Goal: Task Accomplishment & Management: Manage account settings

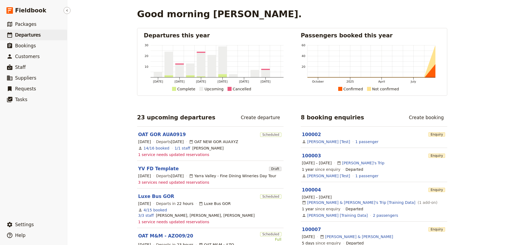
click at [25, 37] on span "Departures" at bounding box center [28, 34] width 26 height 5
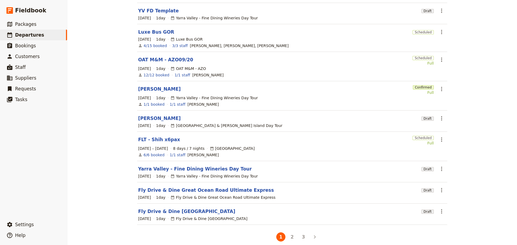
scroll to position [85, 0]
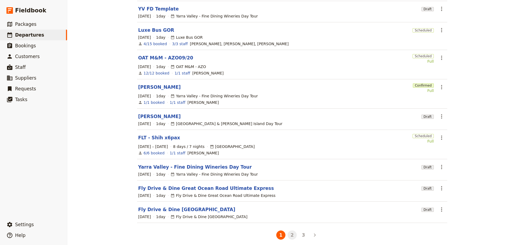
click at [291, 232] on button "2" at bounding box center [292, 235] width 9 height 9
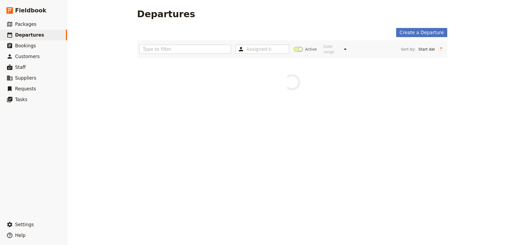
scroll to position [0, 0]
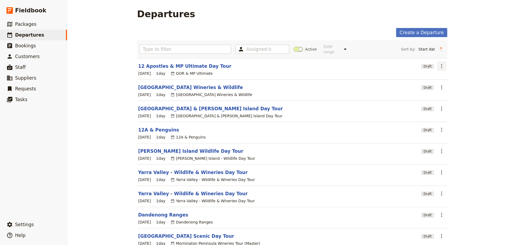
click at [441, 63] on icon "Actions" at bounding box center [441, 66] width 6 height 6
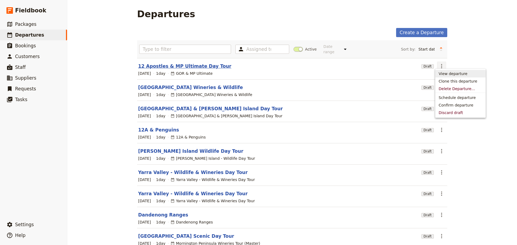
click at [179, 63] on link "12 Apostles & MP Ultimate Day Tour" at bounding box center [184, 66] width 93 height 6
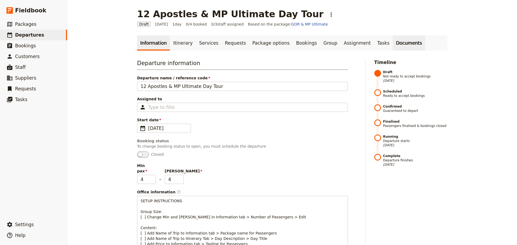
click at [395, 43] on link "Documents" at bounding box center [409, 43] width 33 height 15
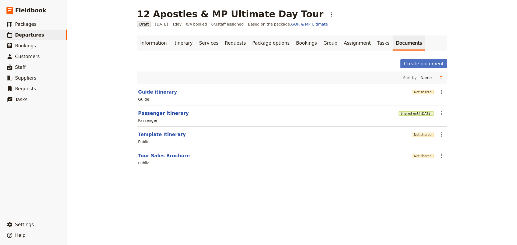
click at [155, 112] on button "Passenger itinerary" at bounding box center [163, 113] width 51 height 6
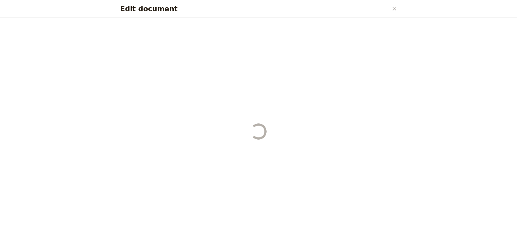
select select "PASSENGER"
select select "DEFAULT"
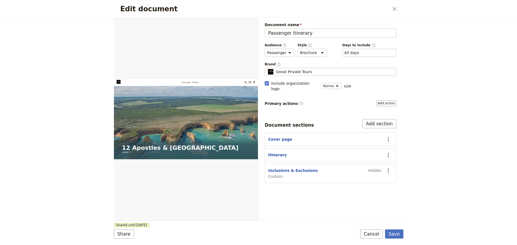
click at [375, 228] on form "Web PDF ​ Document name Passenger itinerary Preview Audience ​ Public Passenger…" at bounding box center [259, 132] width 290 height 228
click at [375, 229] on form "Web PDF ​ Document name Passenger itinerary Preview Audience ​ Public Passenger…" at bounding box center [259, 132] width 290 height 228
click at [376, 235] on button "Cancel" at bounding box center [371, 234] width 23 height 9
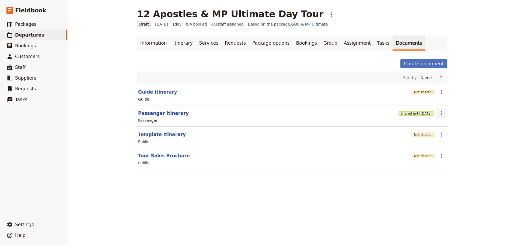
click at [442, 114] on icon "Actions" at bounding box center [441, 113] width 6 height 6
click at [443, 126] on span "Share" at bounding box center [444, 125] width 11 height 5
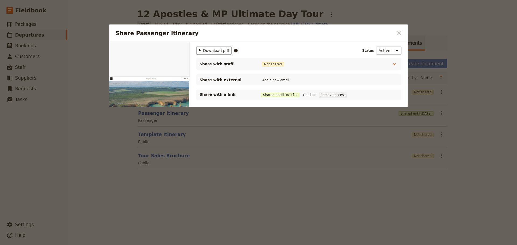
click at [330, 95] on button "Remove access" at bounding box center [333, 95] width 28 height 6
click at [397, 33] on icon "Close dialog" at bounding box center [399, 33] width 6 height 6
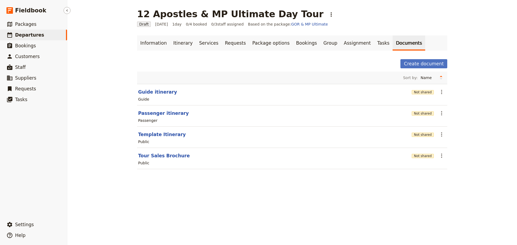
click at [29, 34] on span "Departures" at bounding box center [29, 34] width 29 height 5
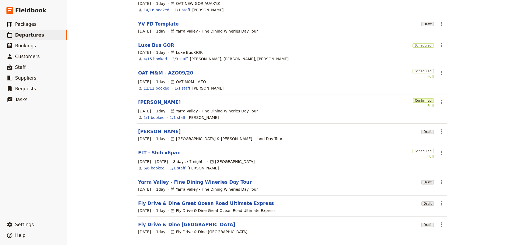
scroll to position [85, 0]
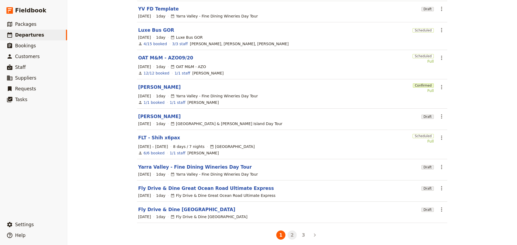
click at [290, 231] on button "2" at bounding box center [292, 235] width 9 height 9
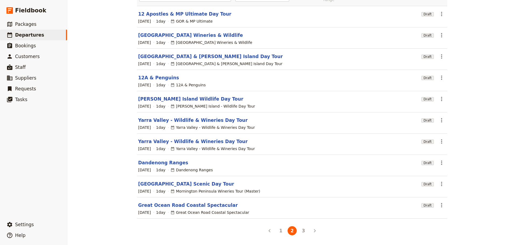
scroll to position [48, 0]
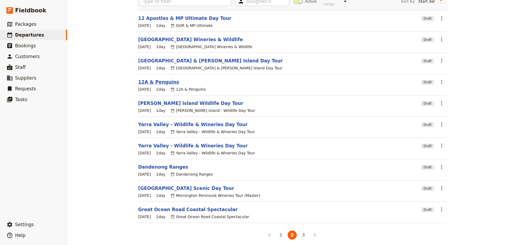
click at [142, 79] on link "12A & Penguins" at bounding box center [158, 82] width 41 height 6
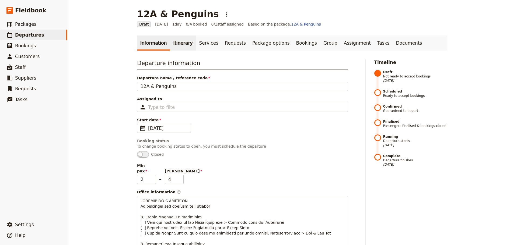
click at [179, 47] on link "Itinerary" at bounding box center [183, 43] width 26 height 15
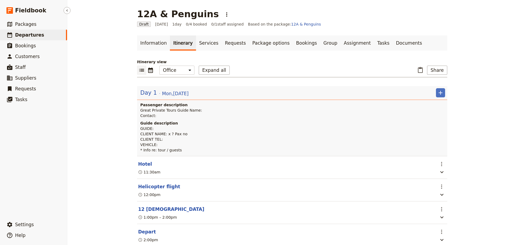
click at [48, 36] on link "​ Departures" at bounding box center [33, 35] width 67 height 11
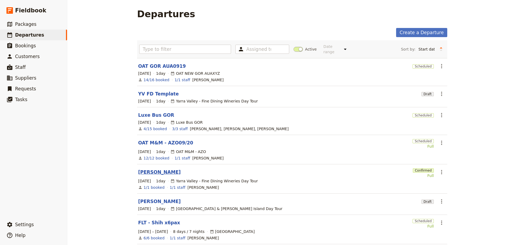
click at [163, 169] on link "[PERSON_NAME]" at bounding box center [159, 172] width 43 height 6
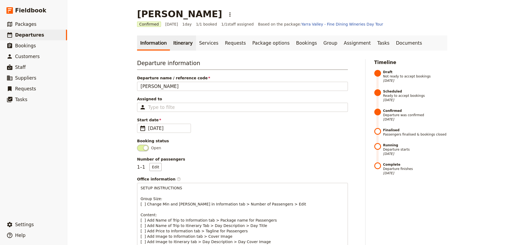
click at [176, 41] on link "Itinerary" at bounding box center [183, 43] width 26 height 15
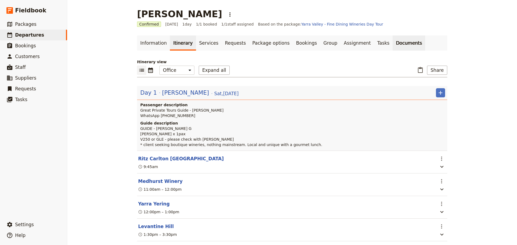
click at [393, 40] on link "Documents" at bounding box center [409, 43] width 33 height 15
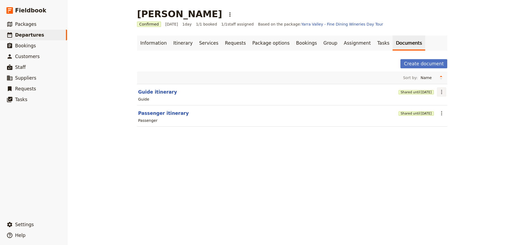
click at [439, 92] on icon "Actions" at bounding box center [441, 92] width 6 height 6
click at [441, 103] on span "Share" at bounding box center [444, 103] width 11 height 5
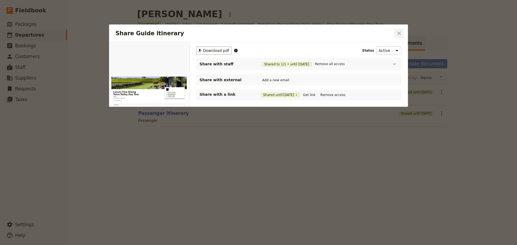
click at [399, 34] on icon "Close dialog" at bounding box center [399, 34] width 4 height 4
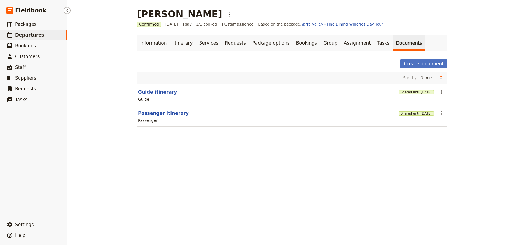
click at [26, 38] on span "Departures" at bounding box center [29, 34] width 29 height 5
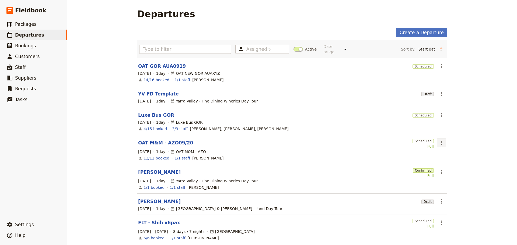
click at [440, 140] on icon "Actions" at bounding box center [441, 143] width 6 height 6
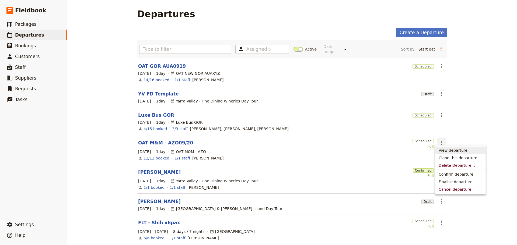
click at [145, 140] on link "OAT M&M - AZO09/20" at bounding box center [165, 143] width 55 height 6
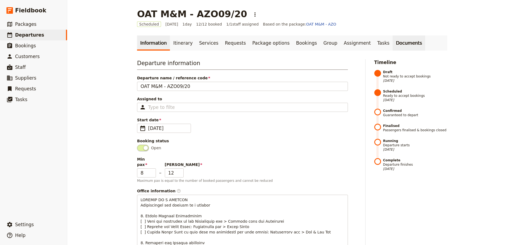
click at [393, 45] on link "Documents" at bounding box center [409, 43] width 33 height 15
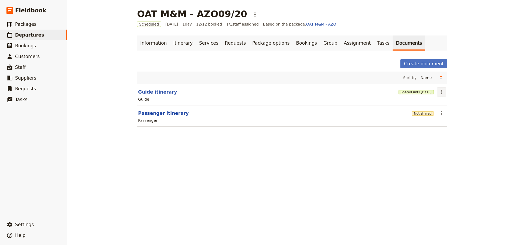
click at [440, 89] on icon "Actions" at bounding box center [441, 92] width 6 height 6
click at [403, 90] on button "Shared until [DATE]" at bounding box center [416, 92] width 35 height 4
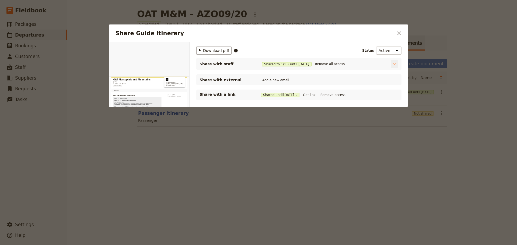
click at [393, 63] on icon "Share Guide itinerary" at bounding box center [394, 63] width 5 height 5
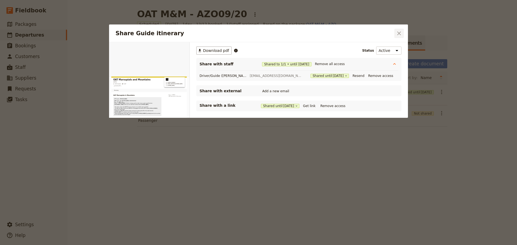
click at [398, 35] on icon "Close dialog" at bounding box center [399, 33] width 6 height 6
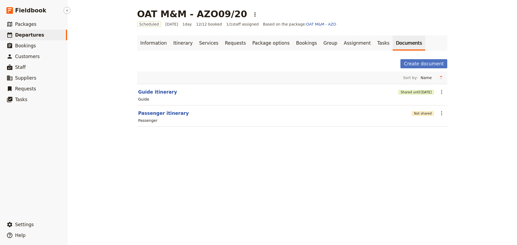
click at [33, 36] on span "Departures" at bounding box center [29, 34] width 29 height 5
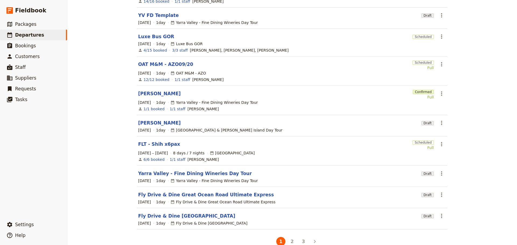
scroll to position [81, 0]
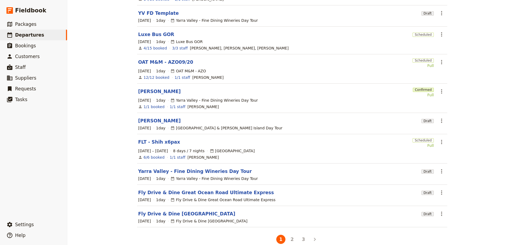
click at [157, 118] on link "[PERSON_NAME]" at bounding box center [159, 121] width 43 height 6
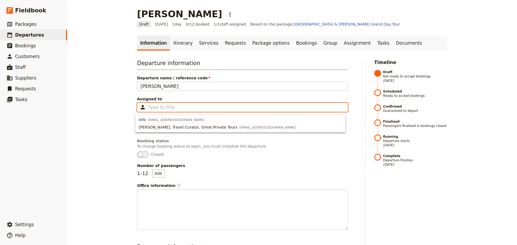
click at [158, 107] on input "Assigned to Type to filter" at bounding box center [161, 107] width 26 height 6
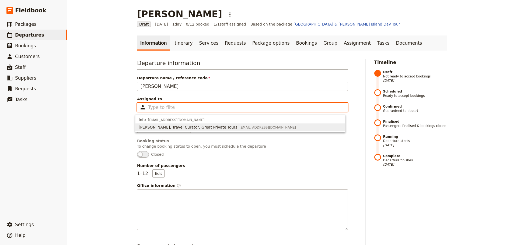
click at [157, 128] on span "[PERSON_NAME], Travel Curator, Great Private Tours" at bounding box center [188, 127] width 99 height 5
type input "669a40043e8710c10ac6a571"
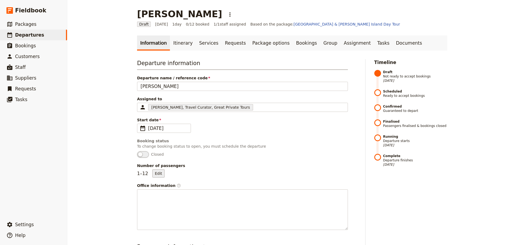
click at [156, 170] on button "Edit" at bounding box center [158, 174] width 12 height 8
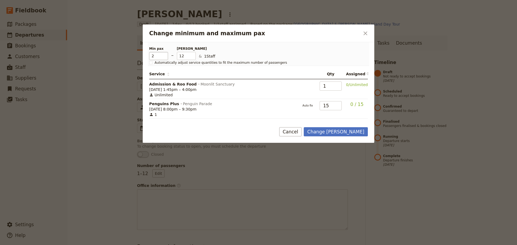
type input "2"
click at [165, 54] on input "2" at bounding box center [158, 56] width 19 height 8
click at [193, 58] on input "11" at bounding box center [186, 56] width 19 height 8
click at [193, 58] on input "10" at bounding box center [186, 56] width 19 height 8
click at [193, 58] on input "9" at bounding box center [186, 56] width 19 height 8
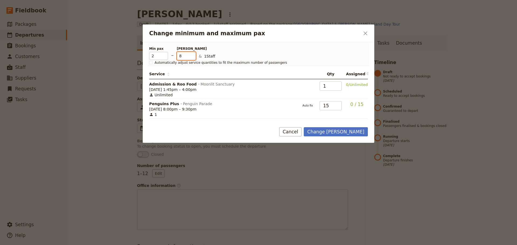
click at [193, 57] on input "8" at bounding box center [186, 56] width 19 height 8
click at [193, 57] on input "7" at bounding box center [186, 56] width 19 height 8
click at [193, 57] on input "6" at bounding box center [186, 56] width 19 height 8
click at [193, 57] on input "5" at bounding box center [186, 56] width 19 height 8
click at [193, 57] on input "4" at bounding box center [186, 56] width 19 height 8
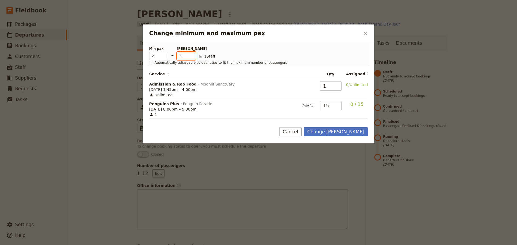
click at [193, 57] on input "3" at bounding box center [186, 56] width 19 height 8
type input "2"
click at [194, 57] on input "2" at bounding box center [186, 56] width 19 height 8
click at [353, 133] on button "Change [PERSON_NAME]" at bounding box center [336, 131] width 64 height 9
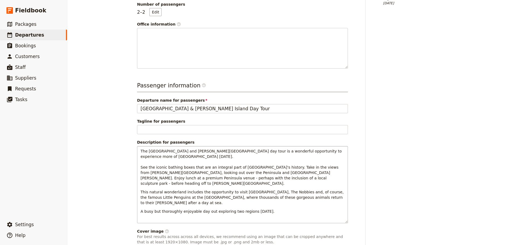
scroll to position [255, 0]
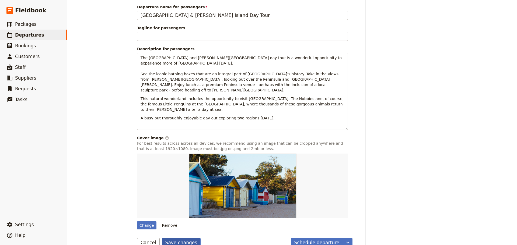
click at [182, 238] on button "Save changes" at bounding box center [181, 242] width 39 height 9
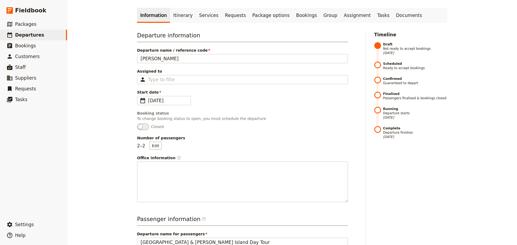
scroll to position [0, 0]
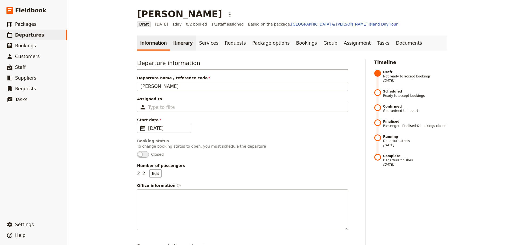
click at [185, 44] on link "Itinerary" at bounding box center [183, 43] width 26 height 15
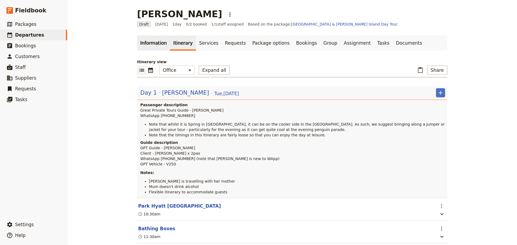
click at [156, 40] on link "Information" at bounding box center [153, 43] width 33 height 15
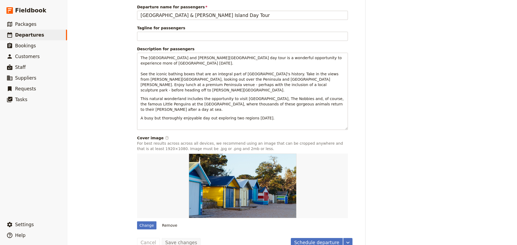
drag, startPoint x: 330, startPoint y: 232, endPoint x: 329, endPoint y: 229, distance: 3.9
click at [330, 238] on button "Schedule departure" at bounding box center [317, 242] width 52 height 9
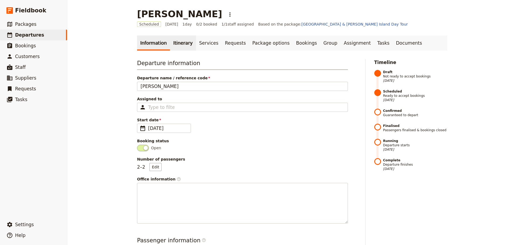
click at [180, 41] on link "Itinerary" at bounding box center [183, 43] width 26 height 15
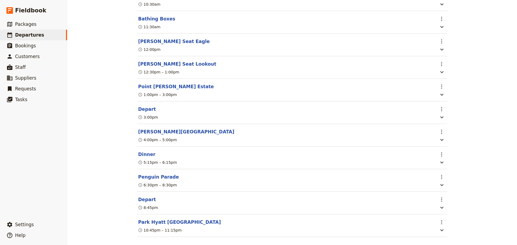
scroll to position [215, 0]
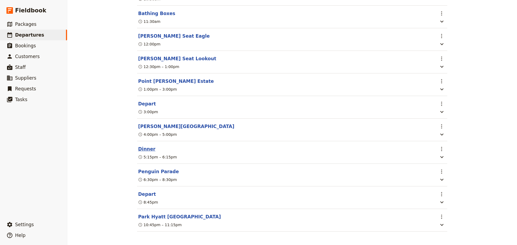
click at [141, 152] on button "Dinner" at bounding box center [146, 149] width 17 height 6
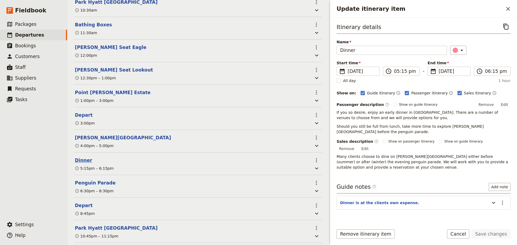
scroll to position [218, 0]
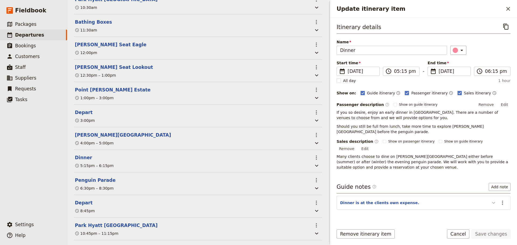
click at [492, 202] on icon "Update itinerary item" at bounding box center [493, 203] width 3 height 2
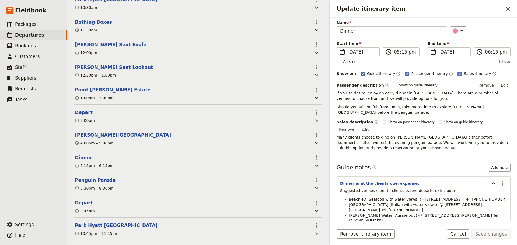
scroll to position [46, 0]
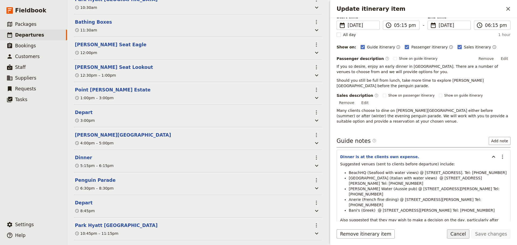
click at [465, 234] on button "Cancel" at bounding box center [458, 234] width 23 height 9
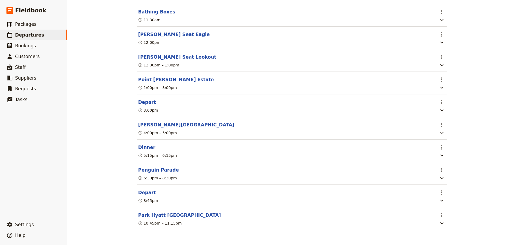
scroll to position [7, 0]
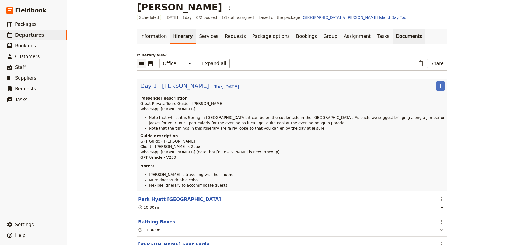
click at [393, 37] on link "Documents" at bounding box center [409, 36] width 33 height 15
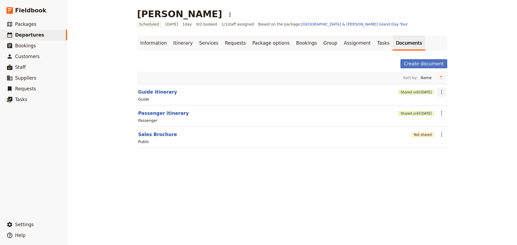
click at [441, 93] on icon "Actions" at bounding box center [441, 92] width 1 height 4
click at [141, 93] on button "Guide itinerary" at bounding box center [157, 92] width 39 height 6
select select "STAFF"
select select "RUN_SHEET"
select select "DEFAULT"
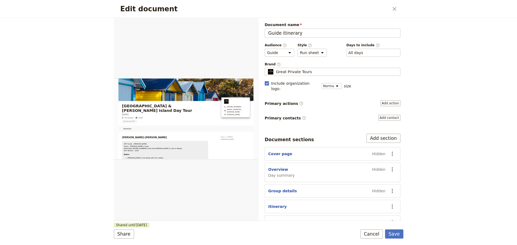
click at [374, 235] on button "Cancel" at bounding box center [371, 234] width 23 height 9
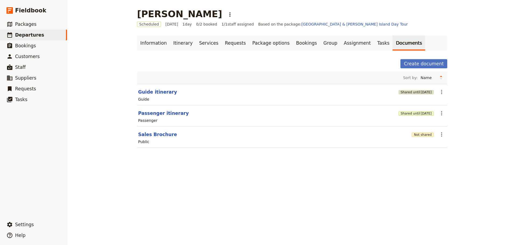
click at [421, 94] on span "[DATE]" at bounding box center [426, 92] width 11 height 4
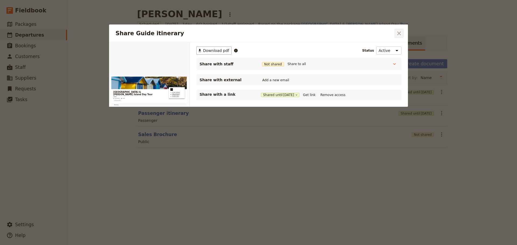
click at [401, 34] on icon "Close dialog" at bounding box center [399, 33] width 6 height 6
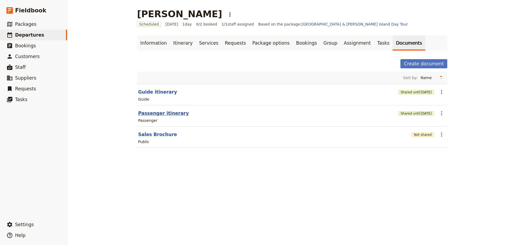
click at [154, 114] on button "Passenger itinerary" at bounding box center [163, 113] width 51 height 6
select select "PASSENGER"
select select "DEFAULT"
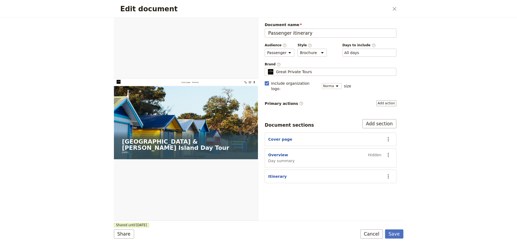
drag, startPoint x: 375, startPoint y: 235, endPoint x: 374, endPoint y: 231, distance: 4.2
click at [375, 235] on button "Cancel" at bounding box center [371, 234] width 23 height 9
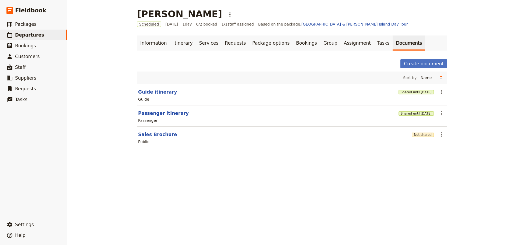
click at [412, 111] on div "Shared until [DATE]" at bounding box center [416, 113] width 35 height 5
click at [413, 112] on button "Shared until [DATE]" at bounding box center [416, 114] width 35 height 4
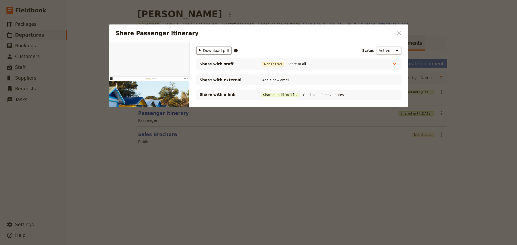
click at [402, 30] on icon "Close dialog" at bounding box center [399, 33] width 6 height 6
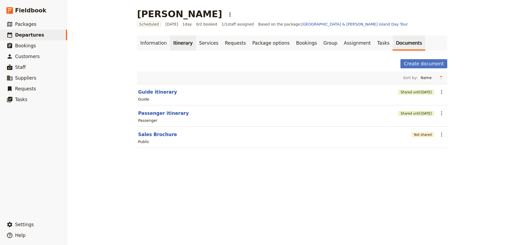
click at [177, 47] on link "Itinerary" at bounding box center [183, 43] width 26 height 15
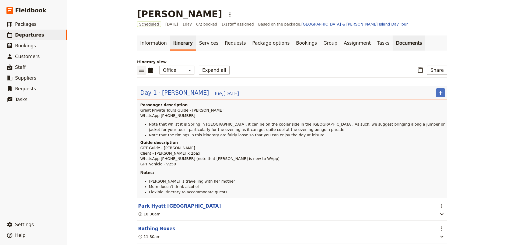
click at [393, 40] on link "Documents" at bounding box center [409, 43] width 33 height 15
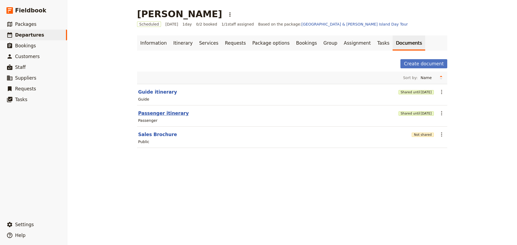
click at [144, 112] on button "Passenger itinerary" at bounding box center [163, 113] width 51 height 6
select select "PASSENGER"
select select "DEFAULT"
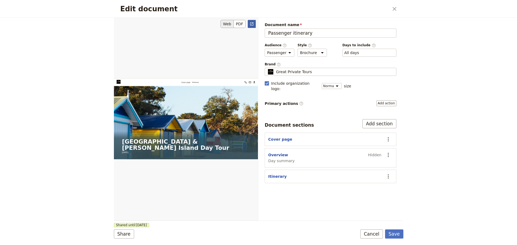
click at [251, 24] on icon "Open full preview" at bounding box center [252, 24] width 4 height 4
click at [367, 236] on button "Cancel" at bounding box center [371, 234] width 23 height 9
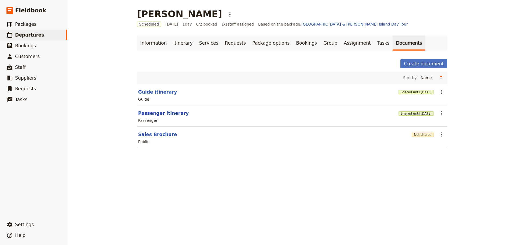
click at [147, 93] on button "Guide itinerary" at bounding box center [157, 92] width 39 height 6
select select "STAFF"
select select "RUN_SHEET"
select select "DEFAULT"
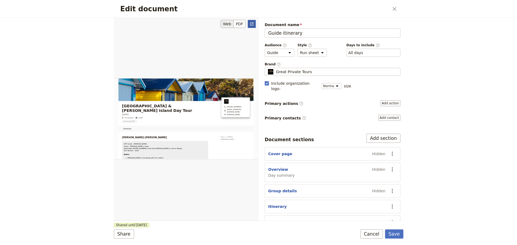
click at [252, 25] on icon "Open full preview" at bounding box center [252, 24] width 4 height 4
click at [373, 236] on button "Cancel" at bounding box center [371, 234] width 23 height 9
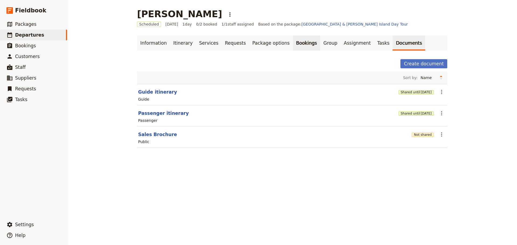
click at [293, 48] on link "Bookings" at bounding box center [306, 43] width 27 height 15
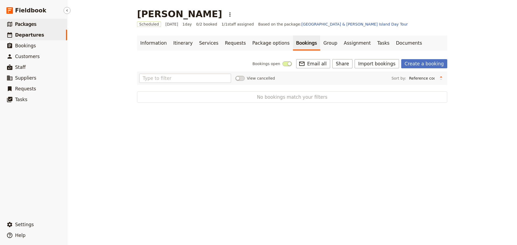
click at [27, 24] on span "Packages" at bounding box center [25, 24] width 21 height 5
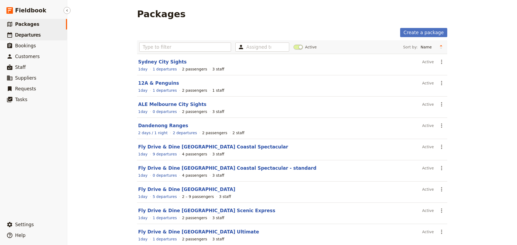
click at [43, 30] on ul "​ Packages ​ Departures ​ Bookings ​ Customers ​ Staff ​ Suppliers ​ Requests ​…" at bounding box center [33, 118] width 67 height 198
click at [40, 36] on link "​ Departures" at bounding box center [33, 35] width 67 height 11
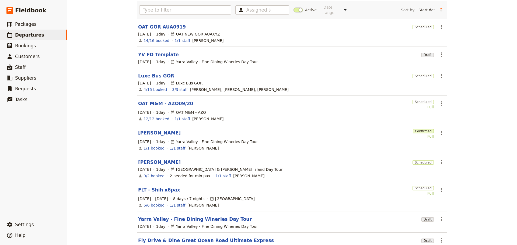
scroll to position [92, 0]
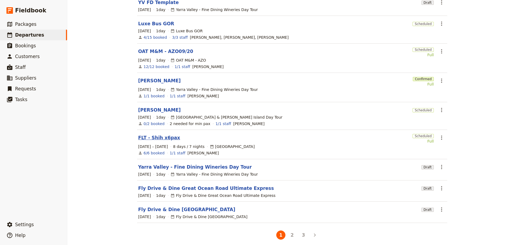
click at [149, 135] on link "FLT - Shih x6pax" at bounding box center [159, 138] width 42 height 6
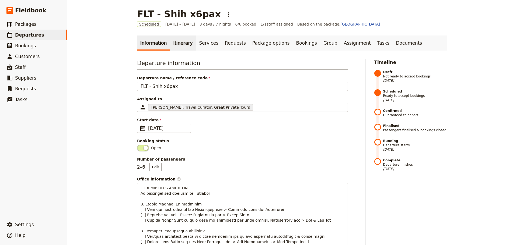
click at [171, 45] on link "Itinerary" at bounding box center [183, 43] width 26 height 15
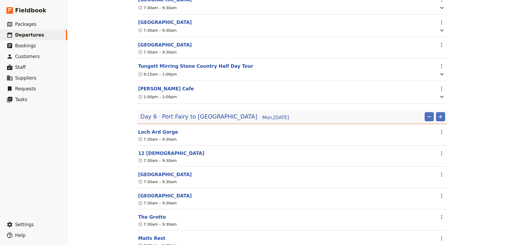
scroll to position [1238, 0]
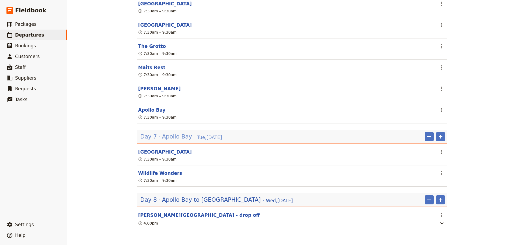
click at [175, 133] on span "Apollo Bay" at bounding box center [177, 137] width 30 height 8
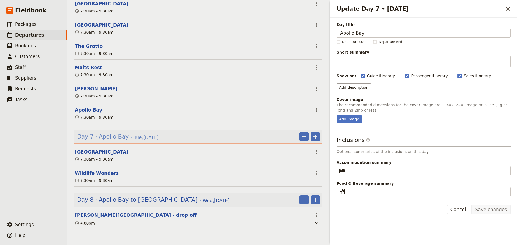
scroll to position [1241, 0]
click at [87, 149] on button "[GEOGRAPHIC_DATA]" at bounding box center [102, 152] width 54 height 6
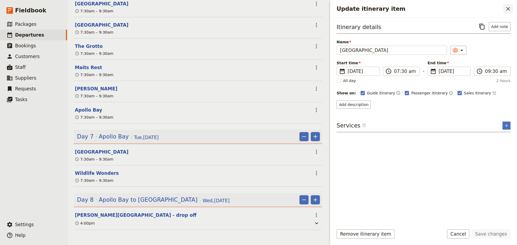
click at [510, 7] on icon "Close drawer" at bounding box center [508, 9] width 6 height 6
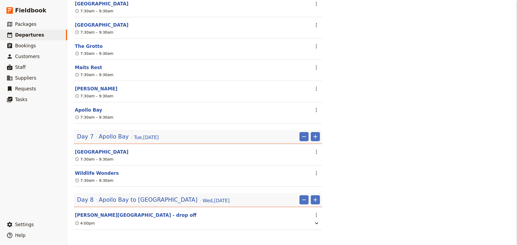
scroll to position [0, 0]
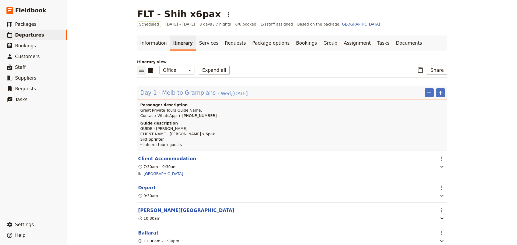
click at [169, 91] on span "Melb to Grampians" at bounding box center [189, 93] width 54 height 8
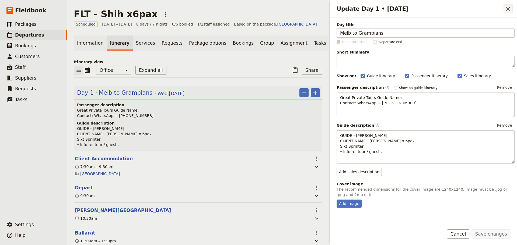
click at [510, 9] on icon "Close drawer" at bounding box center [508, 9] width 6 height 6
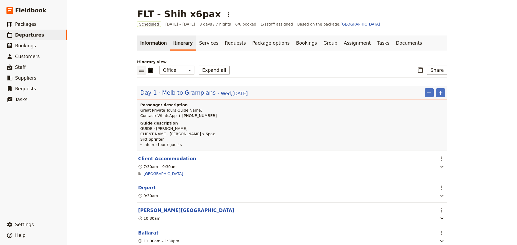
click at [152, 41] on link "Information" at bounding box center [153, 43] width 33 height 15
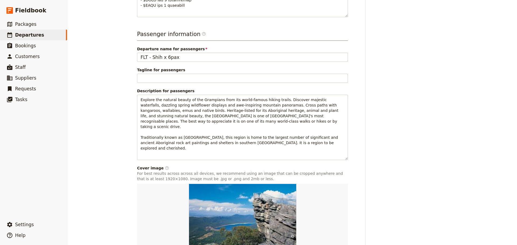
scroll to position [407, 0]
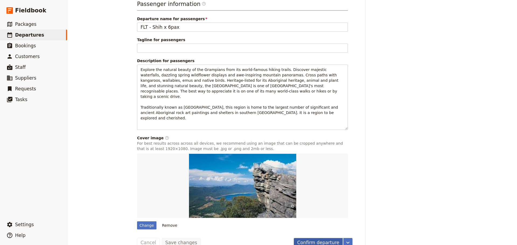
click at [320, 238] on button "Confirm departure" at bounding box center [318, 242] width 49 height 9
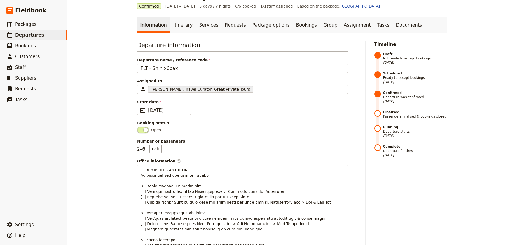
scroll to position [0, 0]
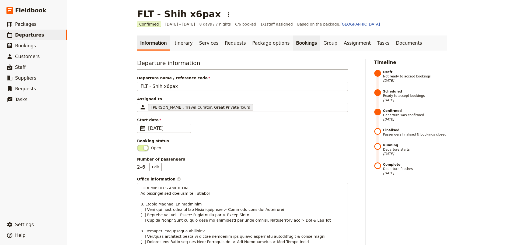
click at [293, 43] on link "Bookings" at bounding box center [306, 43] width 27 height 15
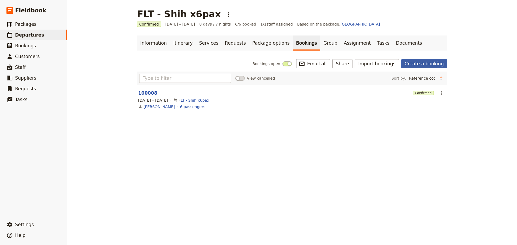
click at [435, 62] on link "Create a booking" at bounding box center [424, 63] width 46 height 9
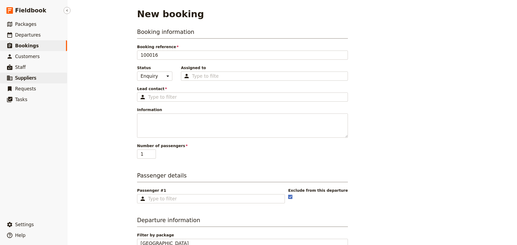
click at [25, 77] on span "Suppliers" at bounding box center [25, 77] width 21 height 5
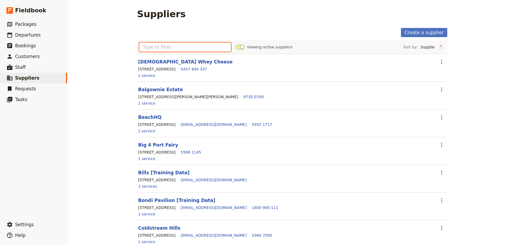
click at [170, 47] on input "text" at bounding box center [185, 47] width 92 height 9
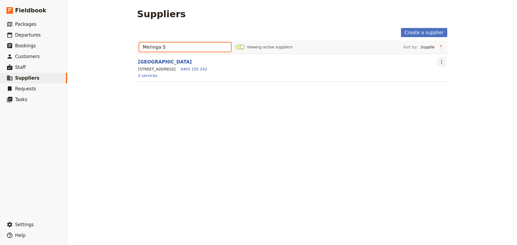
type input "Meringa S"
click at [439, 63] on icon "Actions" at bounding box center [441, 62] width 6 height 6
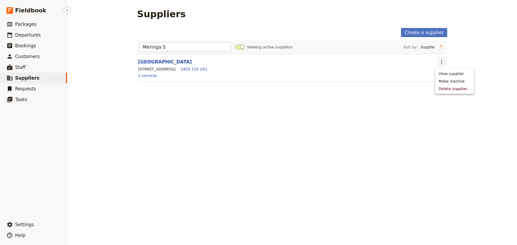
click at [28, 80] on span "Suppliers" at bounding box center [27, 77] width 24 height 5
click at [26, 35] on span "Departures" at bounding box center [28, 34] width 26 height 5
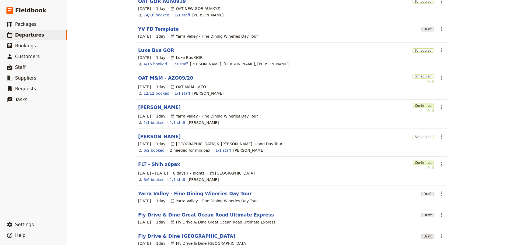
scroll to position [92, 0]
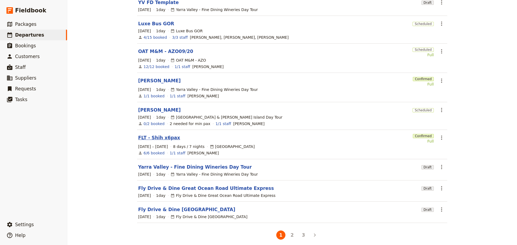
click at [144, 135] on link "FLT - Shih x6pax" at bounding box center [159, 138] width 42 height 6
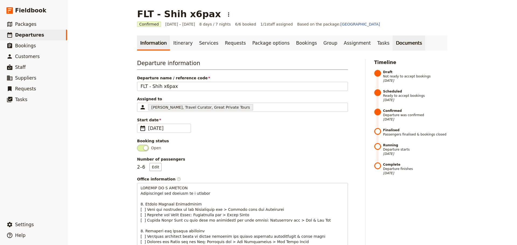
click at [393, 41] on link "Documents" at bounding box center [409, 43] width 33 height 15
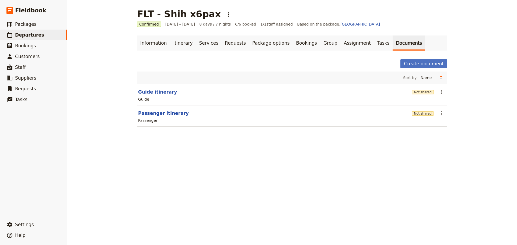
click at [148, 93] on button "Guide itinerary" at bounding box center [157, 92] width 39 height 6
select select "STAFF"
select select "RUN_SHEET"
select select "DEFAULT"
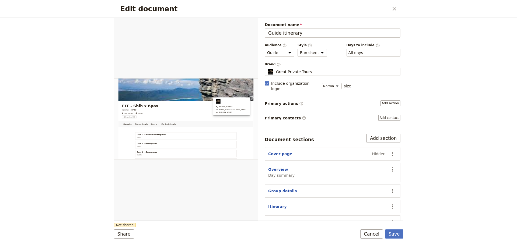
scroll to position [20, 0]
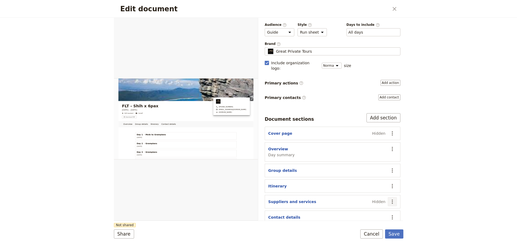
click at [390, 199] on icon "Actions" at bounding box center [392, 202] width 6 height 6
click at [354, 183] on span "Show section" at bounding box center [358, 183] width 25 height 5
click at [395, 235] on button "Save" at bounding box center [394, 234] width 18 height 9
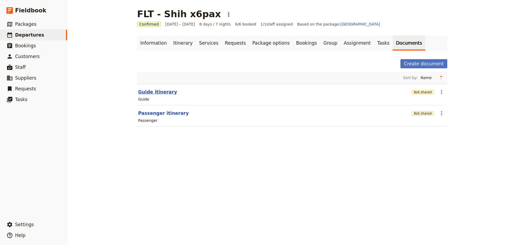
click at [155, 92] on button "Guide itinerary" at bounding box center [157, 92] width 39 height 6
select select "STAFF"
select select "RUN_SHEET"
select select "DEFAULT"
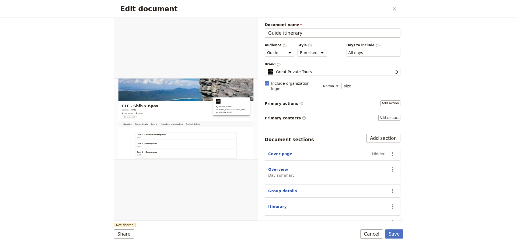
scroll to position [0, 0]
click at [252, 23] on icon "Open full preview" at bounding box center [252, 24] width 4 height 4
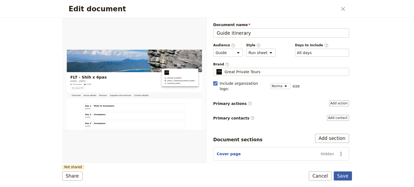
click at [341, 175] on button "Save" at bounding box center [342, 176] width 18 height 9
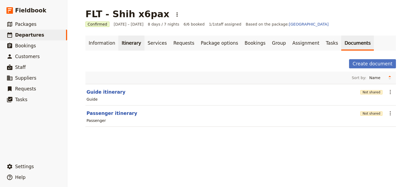
drag, startPoint x: 124, startPoint y: 44, endPoint x: 134, endPoint y: 38, distance: 12.1
click at [124, 44] on link "Itinerary" at bounding box center [131, 43] width 26 height 15
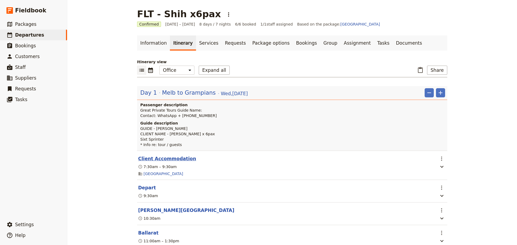
click at [162, 158] on button "Client Accommodation" at bounding box center [167, 159] width 58 height 6
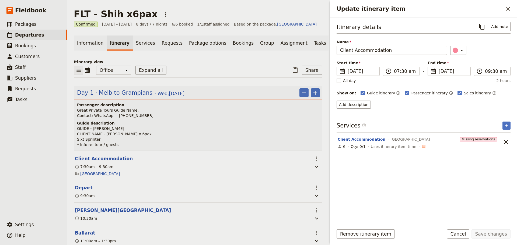
click at [350, 139] on button "Client Accommodation" at bounding box center [362, 139] width 48 height 5
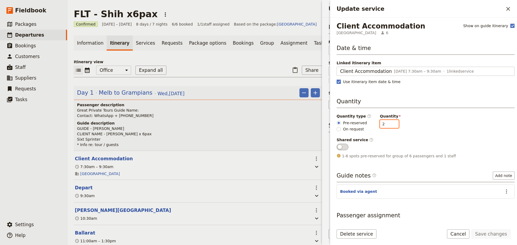
click at [389, 124] on input "2" at bounding box center [389, 124] width 19 height 8
click at [389, 124] on input "3" at bounding box center [389, 124] width 19 height 8
click at [389, 124] on input "4" at bounding box center [389, 124] width 19 height 8
click at [389, 124] on input "3" at bounding box center [389, 124] width 19 height 8
click at [389, 124] on input "2" at bounding box center [389, 124] width 19 height 8
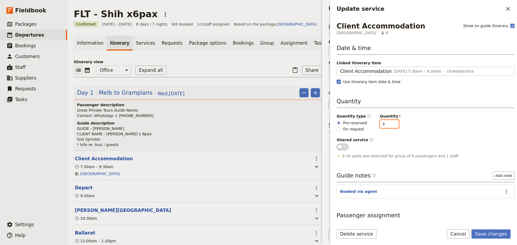
click at [390, 122] on input "3" at bounding box center [389, 124] width 19 height 8
click at [390, 122] on input "4" at bounding box center [389, 124] width 19 height 8
click at [390, 122] on input "5" at bounding box center [389, 124] width 19 height 8
type input "6"
click at [390, 122] on input "6" at bounding box center [389, 124] width 19 height 8
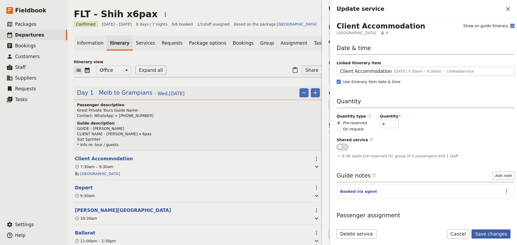
click at [499, 233] on button "Save changes" at bounding box center [491, 234] width 39 height 9
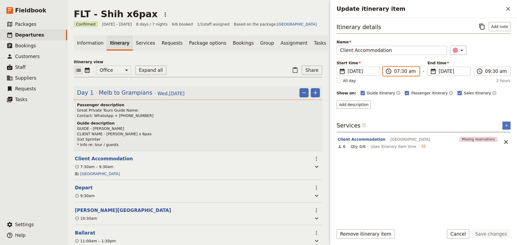
click at [413, 73] on input "07:30 am" at bounding box center [405, 71] width 22 height 6
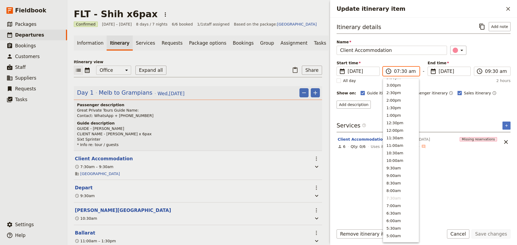
scroll to position [66, 0]
click at [402, 129] on button "4:00pm" at bounding box center [401, 131] width 36 height 8
type input "04:00 pm"
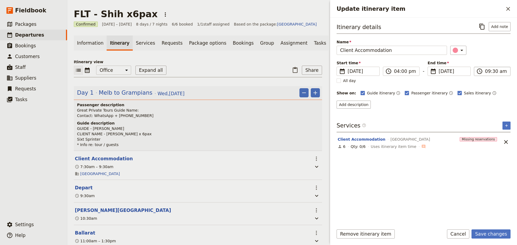
type input "04:00 pm"
click at [487, 69] on input "04:00 pm" at bounding box center [496, 71] width 22 height 6
click at [496, 50] on div "​" at bounding box center [480, 50] width 61 height 9
click at [492, 234] on button "Save changes" at bounding box center [491, 234] width 39 height 9
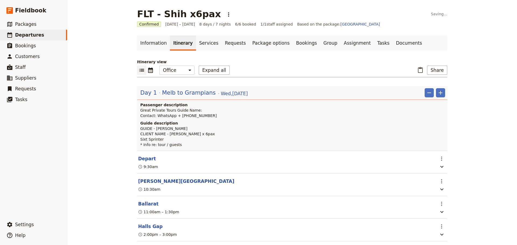
scroll to position [0, 0]
click at [143, 161] on button "Depart" at bounding box center [147, 159] width 18 height 6
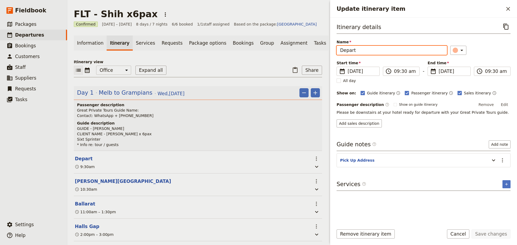
drag, startPoint x: 372, startPoint y: 50, endPoint x: 301, endPoint y: 51, distance: 71.1
click at [301, 51] on div "FLT - Shih x6pax ​ Confirmed [DATE] – [DATE] 8 days / 7 nights 6/6 booked 1 / 1…" at bounding box center [292, 122] width 450 height 245
drag, startPoint x: 383, startPoint y: 47, endPoint x: 372, endPoint y: 51, distance: 11.6
click at [383, 47] on div "Name Depart" at bounding box center [392, 47] width 110 height 16
drag, startPoint x: 350, startPoint y: 50, endPoint x: 319, endPoint y: 45, distance: 30.8
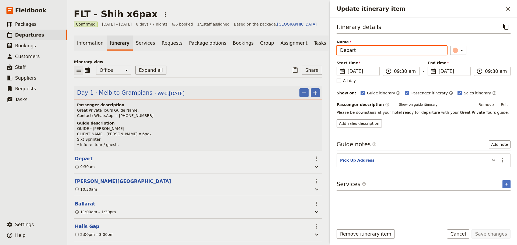
click at [319, 45] on div "FLT - Shih x6pax ​ Confirmed [DATE] – [DATE] 8 days / 7 nights 6/6 booked 1 / 1…" at bounding box center [292, 122] width 450 height 245
type input "[PERSON_NAME][GEOGRAPHIC_DATA]"
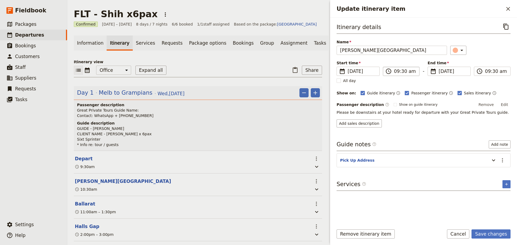
click at [417, 71] on label "​ 09:30 am" at bounding box center [401, 71] width 37 height 9
click at [416, 71] on input "09:30 am" at bounding box center [405, 71] width 22 height 6
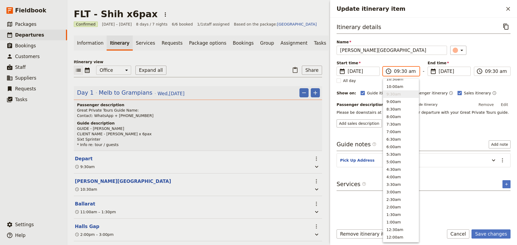
scroll to position [197, 0]
click at [401, 83] on button "10:30am" at bounding box center [401, 83] width 36 height 8
type input "10:30 am"
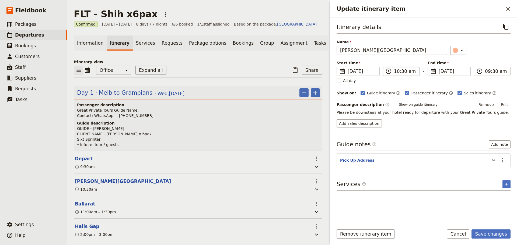
type input "10:30 am"
click at [405, 75] on label "​ 10:30 am" at bounding box center [401, 71] width 37 height 9
click at [408, 74] on input "10:30 am" at bounding box center [405, 71] width 22 height 6
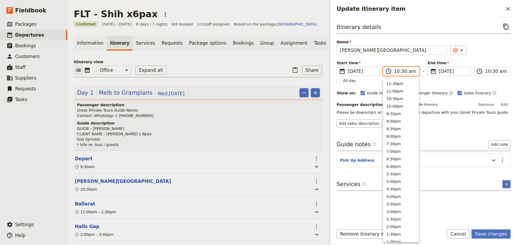
scroll to position [197, 0]
click at [503, 53] on div "​" at bounding box center [480, 50] width 61 height 9
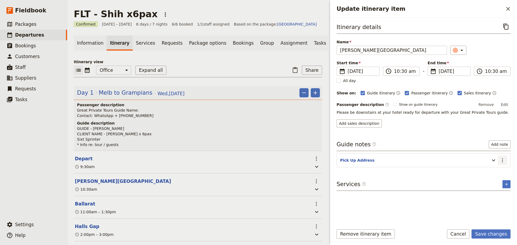
click at [502, 160] on icon "Actions" at bounding box center [502, 160] width 6 height 6
click at [493, 171] on span "Edit note" at bounding box center [487, 171] width 17 height 5
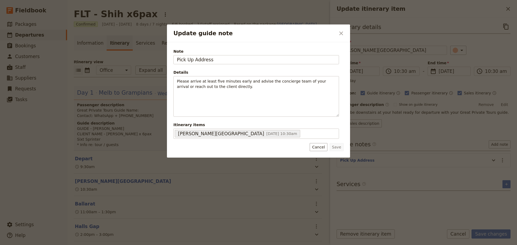
drag, startPoint x: 229, startPoint y: 59, endPoint x: 138, endPoint y: 54, distance: 90.3
click at [138, 245] on div "Update guide note ​ Note Pick Up Address Details Please arrive at least five mi…" at bounding box center [258, 245] width 517 height 0
type input "[STREET_ADDRESS]"
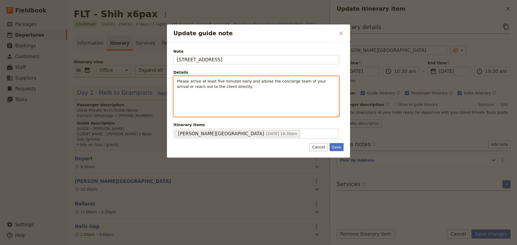
click at [233, 87] on p "Please arrive at least five minutes early and advise the concierge team of your…" at bounding box center [256, 84] width 159 height 11
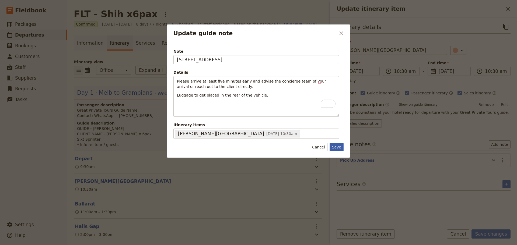
click at [338, 149] on button "Save" at bounding box center [337, 147] width 14 height 8
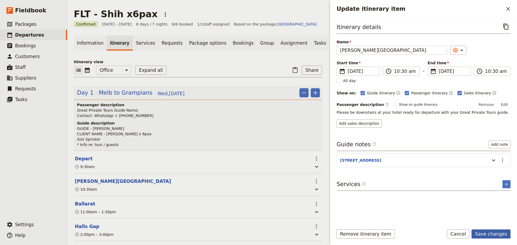
click at [501, 236] on button "Save changes" at bounding box center [491, 234] width 39 height 9
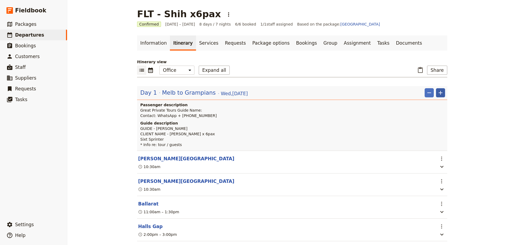
click at [442, 93] on button "​" at bounding box center [440, 92] width 9 height 9
click at [436, 101] on button "Add itinerary item" at bounding box center [422, 105] width 41 height 8
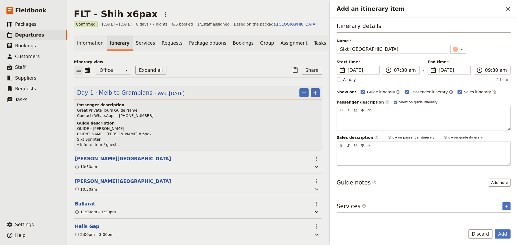
type input "Sixt [GEOGRAPHIC_DATA]"
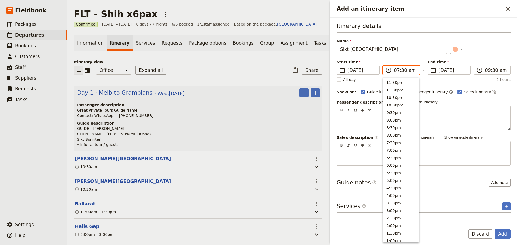
click at [408, 69] on input "07:30 am" at bounding box center [405, 70] width 22 height 6
click at [396, 95] on button "9:30am" at bounding box center [401, 97] width 36 height 8
type input "09:30 am"
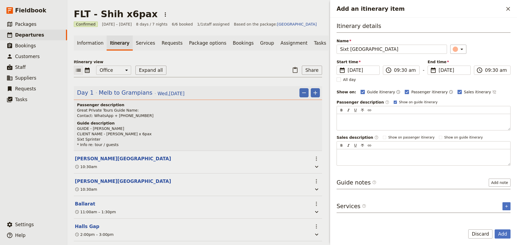
click at [394, 103] on polygon "Add an itinerary item" at bounding box center [395, 102] width 2 height 2
click at [393, 100] on input "Show on guide itinerary" at bounding box center [393, 100] width 0 height 0
checkbox input "false"
click at [507, 182] on button "Add note" at bounding box center [500, 183] width 22 height 8
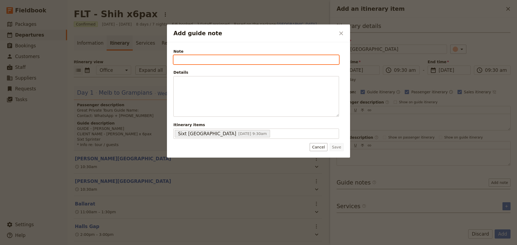
drag, startPoint x: 241, startPoint y: 61, endPoint x: 241, endPoint y: 57, distance: 4.3
click at [241, 61] on input "Note" at bounding box center [256, 59] width 166 height 9
type input "[STREET_ADDRESS][PERSON_NAME]"
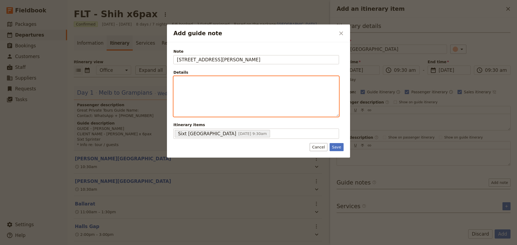
click at [233, 89] on div "Add guide note" at bounding box center [256, 96] width 165 height 40
click at [227, 114] on icon "Bulleted list" at bounding box center [226, 112] width 4 height 4
click at [207, 83] on li "To enrich screen reader interactions, please activate Accessibility in Grammarl…" at bounding box center [261, 81] width 150 height 5
click at [185, 81] on ul "Confirmation #[DRIVERS_LICENSE_NUMBER] Pls take your drivers licence Check over…" at bounding box center [256, 87] width 159 height 16
click at [223, 92] on li "Check over vehicle" at bounding box center [261, 91] width 150 height 5
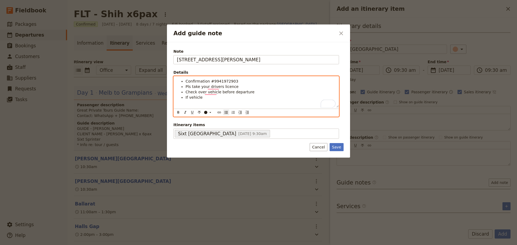
drag, startPoint x: 254, startPoint y: 90, endPoint x: 250, endPoint y: 90, distance: 3.8
click at [254, 90] on li "Check over vehicle before departure" at bounding box center [261, 91] width 150 height 5
click at [248, 85] on li "Pls take your drivers licence" at bounding box center [261, 86] width 150 height 5
click at [224, 98] on li "If vehicle" at bounding box center [261, 97] width 150 height 5
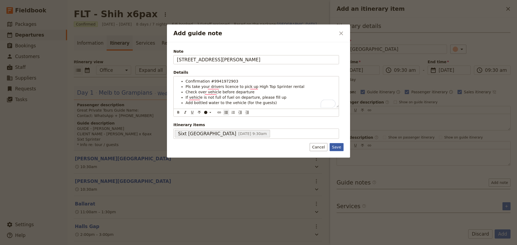
click at [341, 146] on button "Save" at bounding box center [337, 147] width 14 height 8
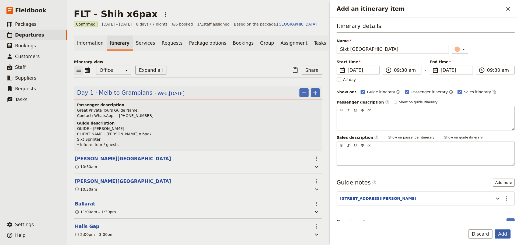
click at [503, 235] on button "Add" at bounding box center [503, 234] width 16 height 9
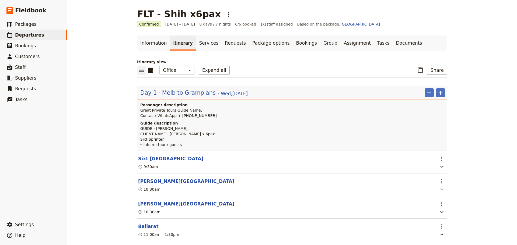
click at [441, 190] on icon "button" at bounding box center [442, 189] width 6 height 6
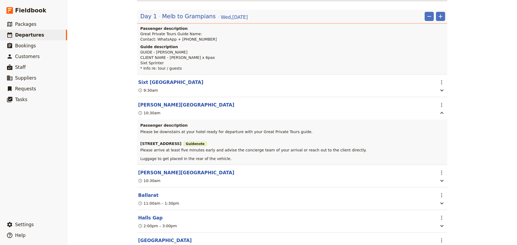
scroll to position [81, 0]
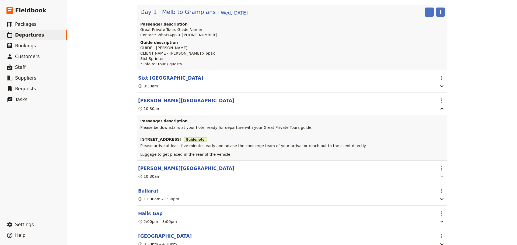
click at [443, 178] on icon "button" at bounding box center [442, 176] width 6 height 6
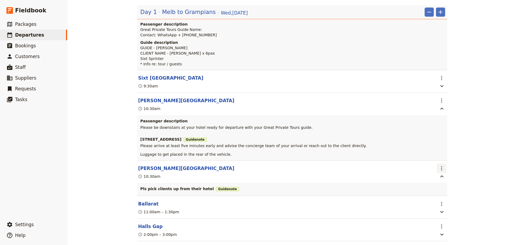
click at [439, 171] on icon "Actions" at bounding box center [441, 168] width 6 height 6
click at [443, 188] on span "Delete this itinerary item" at bounding box center [462, 188] width 47 height 5
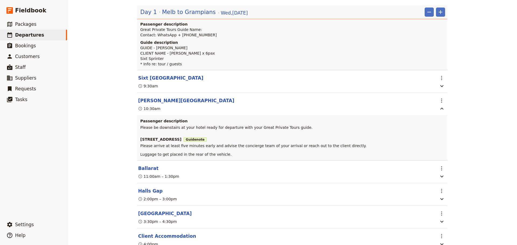
click at [483, 114] on div "FLT - Shih x6pax ​ Confirmed [DATE] – [DATE] 8 days / 7 nights 6/6 booked 1 / 1…" at bounding box center [292, 122] width 450 height 245
click at [472, 121] on div "FLT - Shih x6pax ​ Confirmed [DATE] – [DATE] 8 days / 7 nights 6/6 booked 1 / 1…" at bounding box center [292, 122] width 450 height 245
click at [441, 110] on icon "button" at bounding box center [442, 109] width 6 height 6
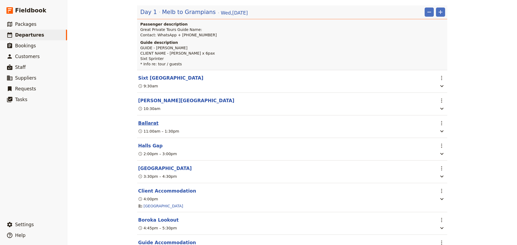
click at [142, 125] on button "Ballarat" at bounding box center [148, 123] width 20 height 6
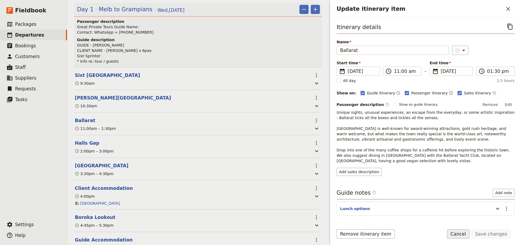
click at [469, 234] on button "Cancel" at bounding box center [458, 234] width 23 height 9
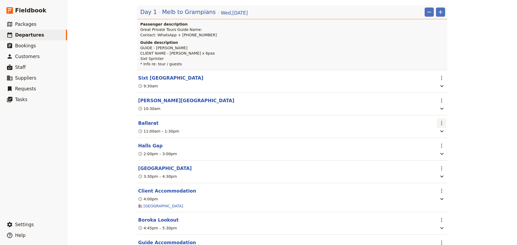
click at [439, 128] on button "​" at bounding box center [441, 123] width 9 height 9
click at [444, 142] on span "Delete this itinerary item" at bounding box center [462, 143] width 47 height 5
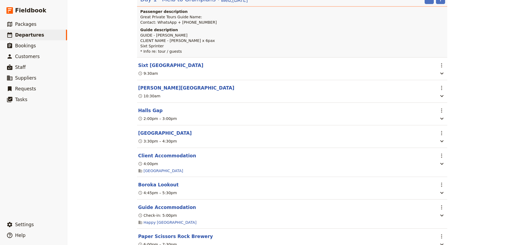
scroll to position [54, 0]
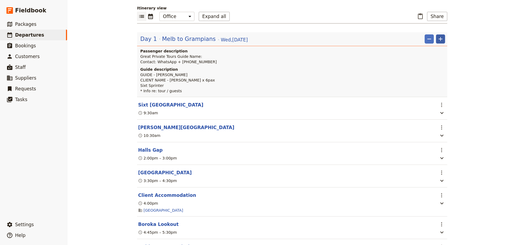
click at [439, 37] on icon "Add" at bounding box center [440, 39] width 6 height 6
click at [434, 53] on span "Add itinerary item" at bounding box center [422, 50] width 34 height 5
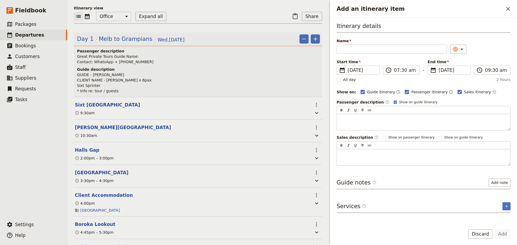
scroll to position [57, 0]
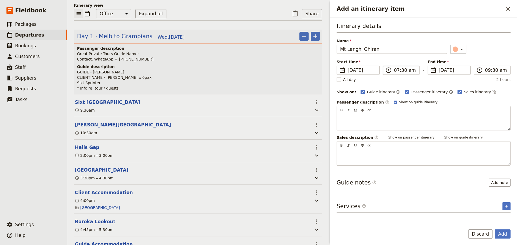
type input "Mt Langhi Ghiran"
click at [409, 69] on input "07:30 am" at bounding box center [405, 70] width 22 height 6
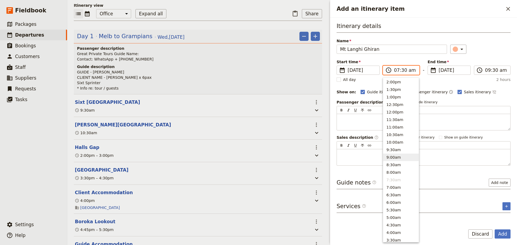
scroll to position [144, 0]
click at [397, 106] on button "12:30pm" at bounding box center [401, 105] width 36 height 8
type input "12:30 pm"
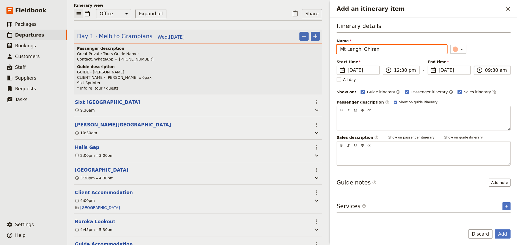
type input "12:30 pm"
drag, startPoint x: 497, startPoint y: 74, endPoint x: 499, endPoint y: 68, distance: 6.6
click at [497, 74] on label "​ 12:30 pm" at bounding box center [492, 70] width 37 height 9
click at [497, 74] on input "12:30 pm" at bounding box center [496, 70] width 22 height 6
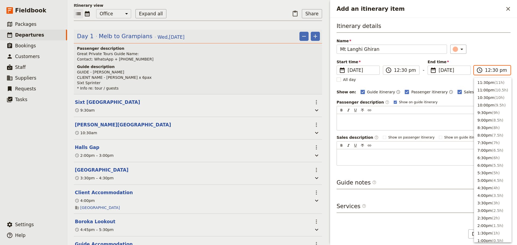
scroll to position [167, 0]
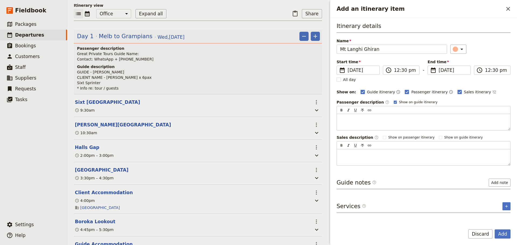
click at [498, 53] on div "​" at bounding box center [480, 49] width 61 height 9
click at [394, 103] on rect "Add an itinerary item" at bounding box center [395, 102] width 3 height 3
click at [393, 100] on input "Show on guide itinerary" at bounding box center [393, 100] width 0 height 0
checkbox input "false"
click at [492, 92] on icon "Time not shown on sales itinerary" at bounding box center [494, 92] width 4 height 4
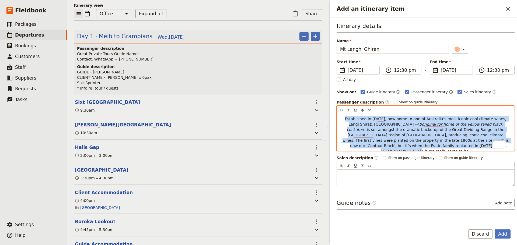
drag, startPoint x: 451, startPoint y: 148, endPoint x: 324, endPoint y: 117, distance: 130.4
click at [324, 117] on div "FLT - Shih x6pax ​ Confirmed [DATE] – [DATE] 8 days / 7 nights 6/6 booked 1 / 1…" at bounding box center [292, 122] width 450 height 245
click at [345, 121] on span "Established in [DATE], now home to one of Australia’s most iconic cool climate …" at bounding box center [426, 122] width 163 height 10
click at [343, 119] on h5 "Established in [DATE], now home to one of Australia’s most iconic cool climate …" at bounding box center [425, 135] width 171 height 38
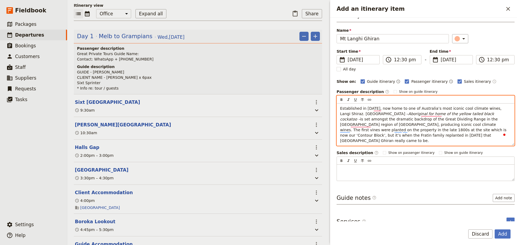
scroll to position [16, 0]
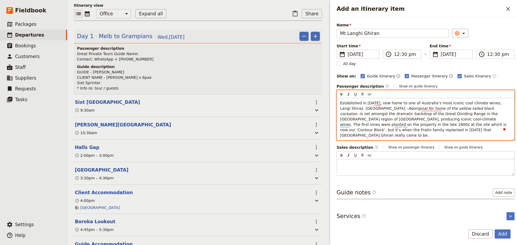
drag, startPoint x: 381, startPoint y: 130, endPoint x: 388, endPoint y: 130, distance: 7.0
click at [382, 130] on h5 "Established in [DATE], now home to one of Australia’s most iconic cool climate …" at bounding box center [425, 119] width 171 height 38
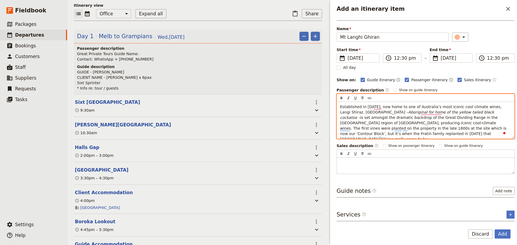
click at [388, 129] on h5 "Established in [DATE], now home to one of Australia’s most iconic cool climate …" at bounding box center [425, 123] width 171 height 38
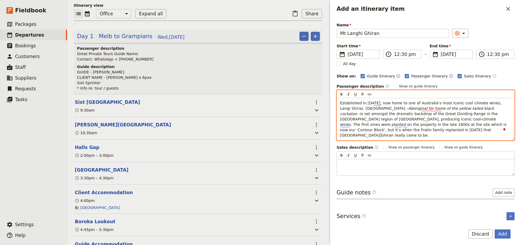
click at [388, 131] on h5 "Established in [DATE], now home to one of Australia’s most iconic cool climate …" at bounding box center [425, 119] width 171 height 38
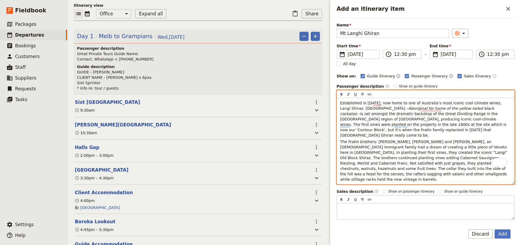
scroll to position [49, 0]
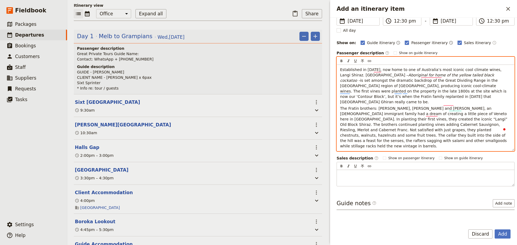
click at [496, 131] on p "The Fratin brothers: [PERSON_NAME], [PERSON_NAME] and [PERSON_NAME], an [DEMOGR…" at bounding box center [425, 127] width 171 height 43
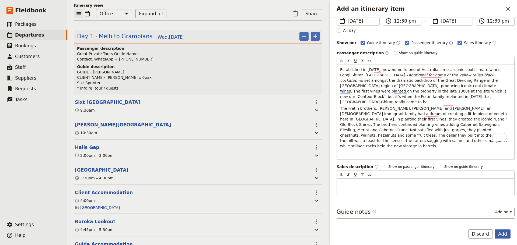
click at [507, 232] on button "Add" at bounding box center [503, 234] width 16 height 9
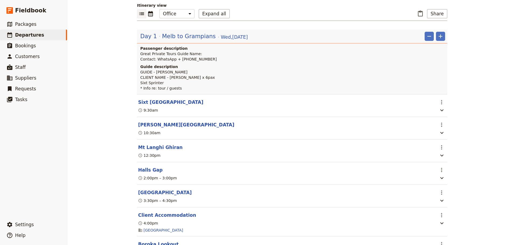
scroll to position [54, 0]
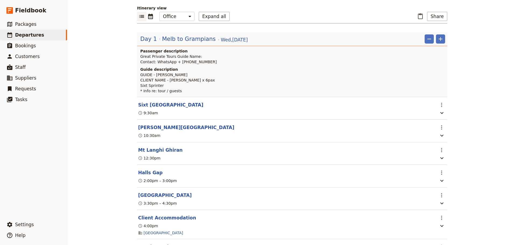
click at [152, 150] on button "Mt Langhi Ghiran" at bounding box center [160, 150] width 44 height 6
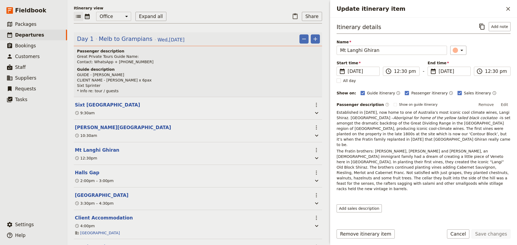
scroll to position [57, 0]
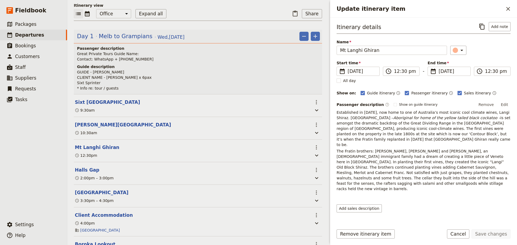
drag, startPoint x: 461, startPoint y: 174, endPoint x: 456, endPoint y: 173, distance: 5.2
click at [461, 174] on p "The Fratin brothers: [PERSON_NAME], [PERSON_NAME] and [PERSON_NAME], an [DEMOGR…" at bounding box center [424, 170] width 174 height 43
click at [508, 105] on button "Edit" at bounding box center [505, 105] width 12 height 8
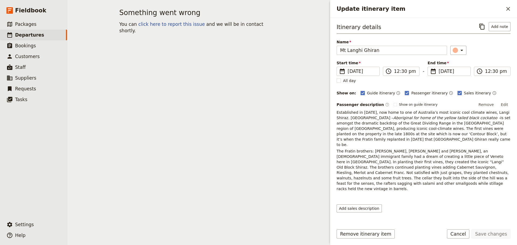
scroll to position [0, 0]
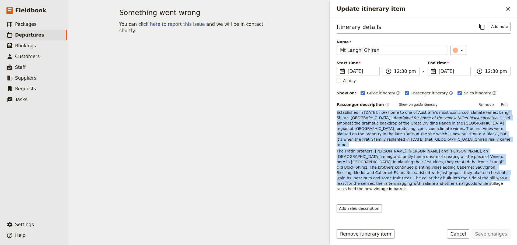
drag, startPoint x: 455, startPoint y: 173, endPoint x: 355, endPoint y: 120, distance: 112.6
click at [333, 112] on div "Itinerary details ​ Add note Name Mt Langhi Ghiran ​ Start time ​ [DATE] [DATE]…" at bounding box center [423, 120] width 187 height 204
copy div "Loremipsumd si 3815, ame cons ad eli se Doeiusmod’t inci utlabo etdo magnaal en…"
click at [456, 233] on button "Cancel" at bounding box center [458, 234] width 23 height 9
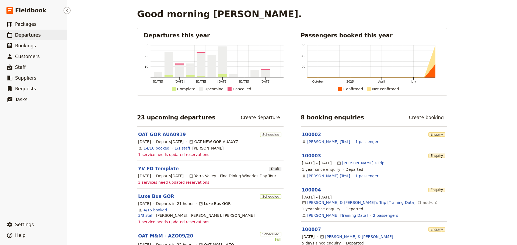
click at [37, 39] on link "​ Departures" at bounding box center [33, 35] width 67 height 11
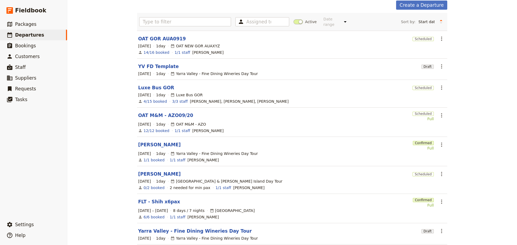
scroll to position [81, 0]
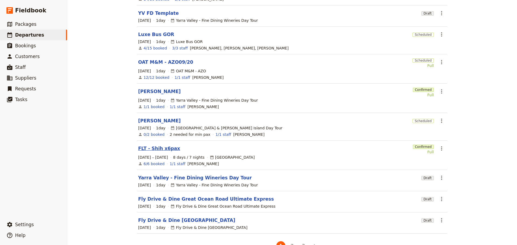
click at [156, 145] on link "FLT - Shih x6pax" at bounding box center [159, 148] width 42 height 6
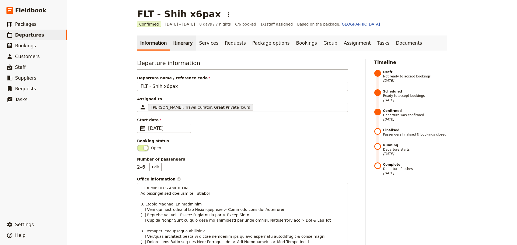
click at [177, 46] on link "Itinerary" at bounding box center [183, 43] width 26 height 15
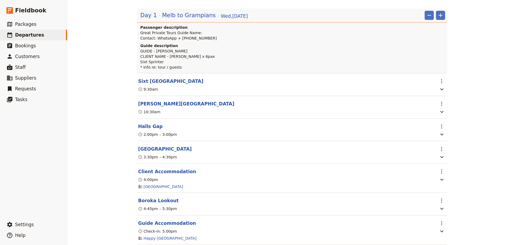
scroll to position [81, 0]
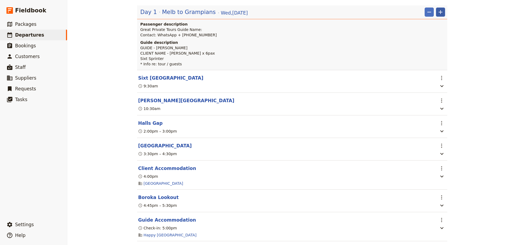
click at [439, 14] on icon "Add" at bounding box center [440, 12] width 6 height 6
click at [435, 23] on span "Add itinerary item" at bounding box center [422, 23] width 34 height 5
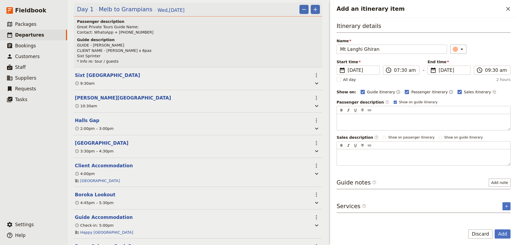
type input "Mt Langhi Ghiran"
click at [394, 101] on rect "Add an itinerary item" at bounding box center [395, 102] width 3 height 3
click at [393, 100] on input "Show on guide itinerary" at bounding box center [393, 100] width 0 height 0
checkbox input "false"
click at [492, 91] on icon "Time not shown on sales itinerary" at bounding box center [494, 92] width 4 height 4
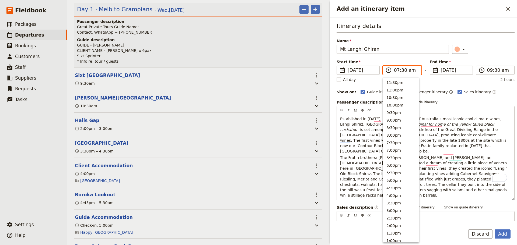
click at [398, 69] on input "07:30 am" at bounding box center [406, 70] width 24 height 6
click at [397, 128] on button "12:30pm" at bounding box center [401, 132] width 36 height 8
type input "12:30 pm"
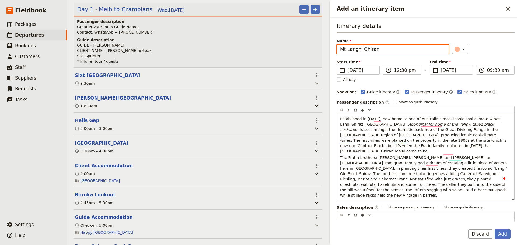
type input "12:30 pm"
click at [492, 48] on div "​" at bounding box center [483, 49] width 62 height 9
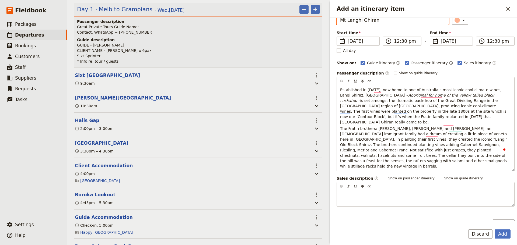
scroll to position [49, 0]
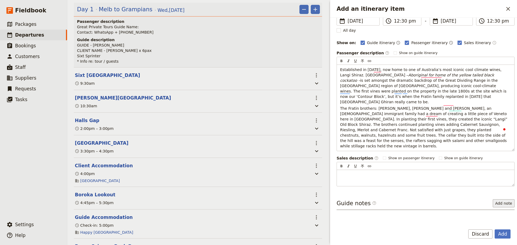
click at [496, 200] on button "Add note" at bounding box center [504, 204] width 22 height 8
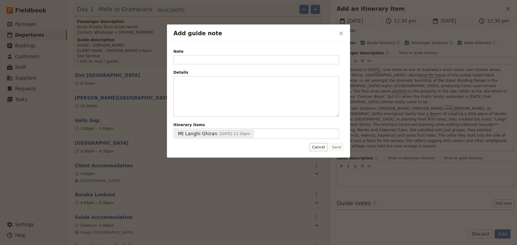
click at [318, 145] on button "Cancel" at bounding box center [319, 147] width 18 height 8
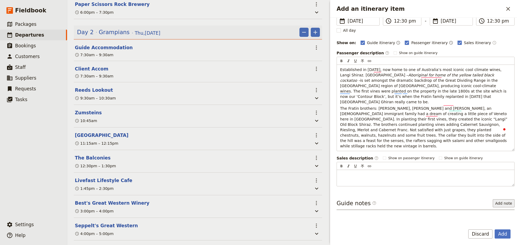
click at [499, 200] on button "Add note" at bounding box center [504, 204] width 22 height 8
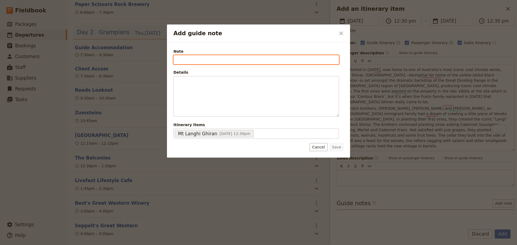
click at [200, 61] on input "Note" at bounding box center [256, 59] width 166 height 9
click at [213, 63] on input "Note" at bounding box center [256, 59] width 166 height 9
paste input "80 Vine Rd, Bayindeen"
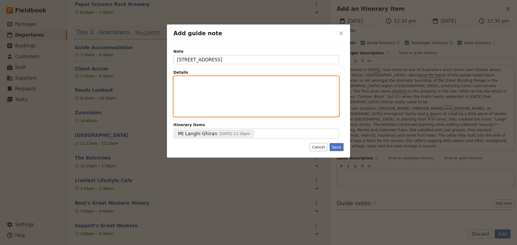
click at [208, 84] on p "Add guide note" at bounding box center [256, 81] width 159 height 5
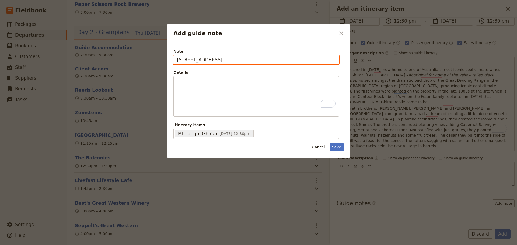
click at [263, 61] on input "80 Vine Rd, Bayindeen" at bounding box center [256, 59] width 166 height 9
type input "80 Vine Rd, Bayindeen. Tel: 5359 4400"
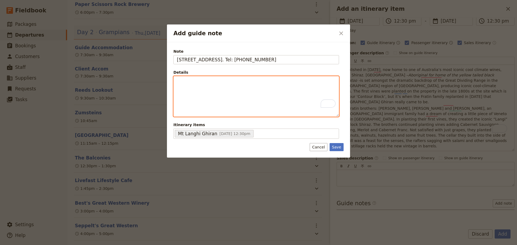
click at [233, 85] on div "To enrich screen reader interactions, please activate Accessibility in Grammarl…" at bounding box center [256, 96] width 165 height 40
click at [225, 111] on icon "Bulleted list" at bounding box center [226, 112] width 4 height 4
click at [203, 92] on span "Cafe Langhi on site" at bounding box center [204, 92] width 36 height 4
click at [234, 93] on li "Cafe Langi on site" at bounding box center [261, 91] width 150 height 5
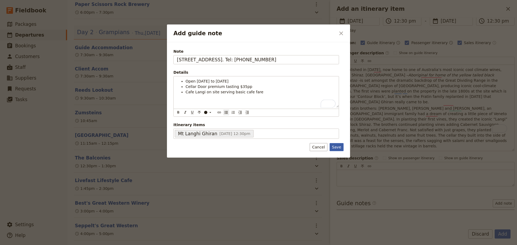
click at [332, 145] on button "Save" at bounding box center [337, 147] width 14 height 8
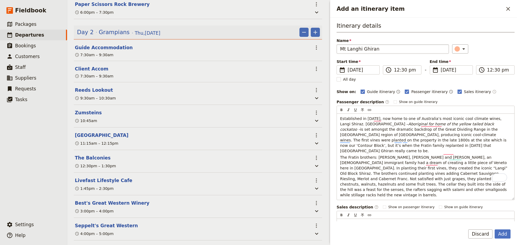
scroll to position [0, 0]
click at [370, 71] on span "[DATE]" at bounding box center [362, 70] width 29 height 6
click at [339, 66] on input "[DATE]" at bounding box center [339, 66] width 0 height 0
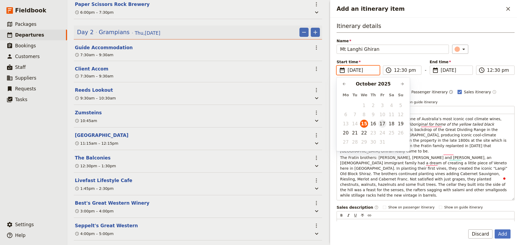
click at [382, 124] on button "17" at bounding box center [382, 124] width 8 height 8
type input "17/10/2025"
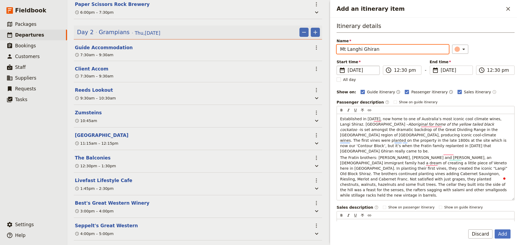
type input "17/10/2025"
click at [473, 70] on div "Start time ​ 17/10/2025 2025-10-17 12:30 ​ 12:30 pm - End time ​ 15 Oct 2025 17…" at bounding box center [426, 67] width 178 height 16
click at [495, 48] on div "​" at bounding box center [483, 49] width 62 height 9
click at [500, 231] on button "Add" at bounding box center [503, 234] width 16 height 9
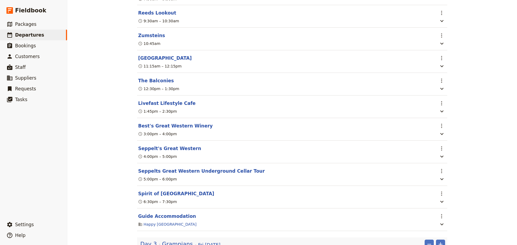
scroll to position [404, 0]
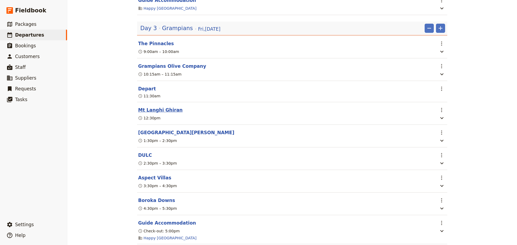
click at [167, 113] on button "Mt Langhi Ghiran" at bounding box center [160, 110] width 44 height 6
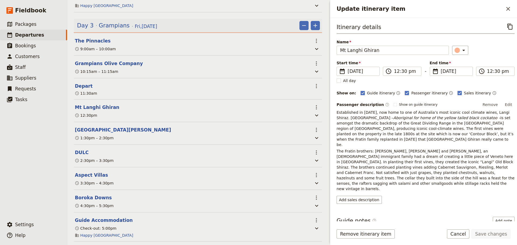
click at [494, 234] on icon "Update itinerary item" at bounding box center [497, 237] width 6 height 6
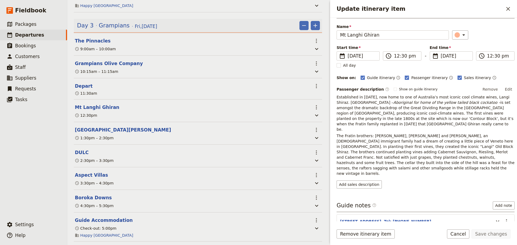
scroll to position [30, 0]
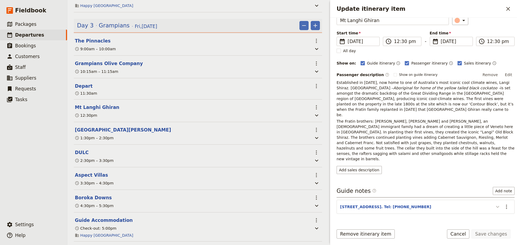
click at [495, 204] on icon "Update itinerary item" at bounding box center [497, 207] width 6 height 6
click at [468, 233] on button "Cancel" at bounding box center [458, 234] width 23 height 9
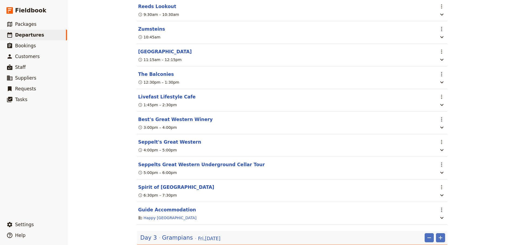
scroll to position [431, 0]
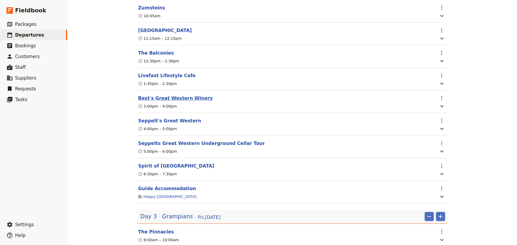
click at [164, 102] on button "Best's Great Western Winery" at bounding box center [175, 98] width 75 height 6
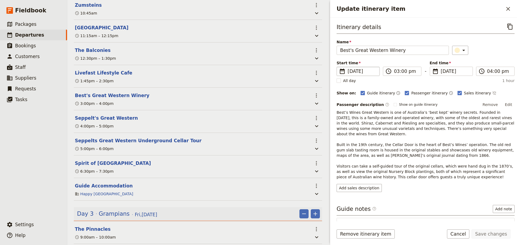
click at [365, 71] on span "[DATE]" at bounding box center [362, 71] width 29 height 6
click at [339, 67] on input "16/10/2025" at bounding box center [339, 67] width 0 height 0
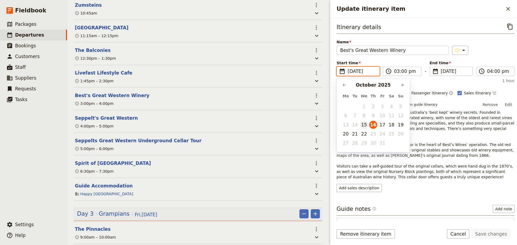
click at [363, 122] on button "15" at bounding box center [364, 125] width 8 height 8
type input "[DATE]"
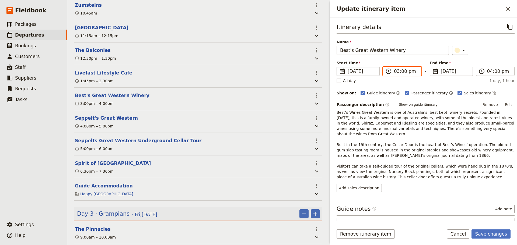
click at [400, 70] on input "03:00 pm" at bounding box center [406, 71] width 24 height 6
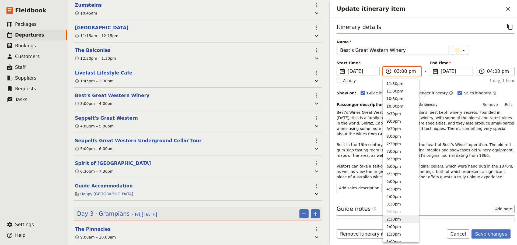
drag, startPoint x: 398, startPoint y: 218, endPoint x: 393, endPoint y: 241, distance: 24.2
click at [393, 241] on ul "11:30pm 11:00pm 10:30pm 10:00pm 9:30pm 9:00pm 8:30pm 8:00pm 7:30pm 7:00pm 6:30p…" at bounding box center [401, 161] width 36 height 164
click at [399, 153] on button "1:00pm" at bounding box center [401, 153] width 36 height 8
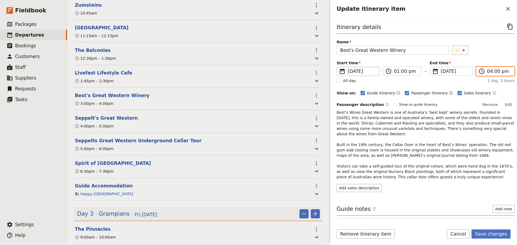
click at [498, 74] on input "04:00 pm" at bounding box center [499, 71] width 24 height 6
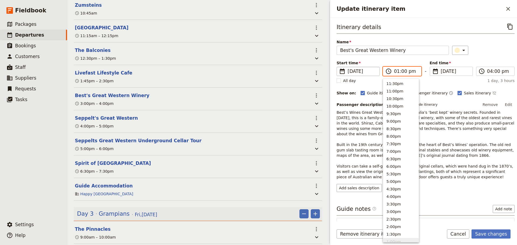
click at [407, 70] on input "01:00 pm" at bounding box center [406, 71] width 24 height 6
click at [392, 88] on button "12:30pm" at bounding box center [401, 90] width 36 height 8
type input "12:30 pm"
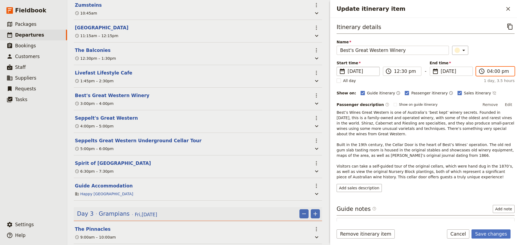
click at [500, 73] on input "04:00 pm" at bounding box center [499, 71] width 24 height 6
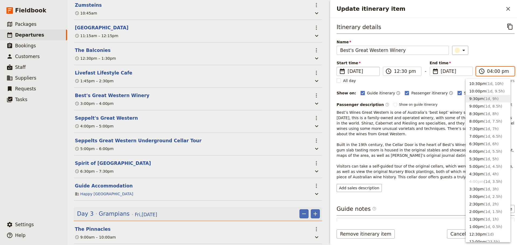
scroll to position [27, 0]
click at [480, 193] on button "2:30pm ( 1d, 2h )" at bounding box center [488, 193] width 44 height 8
type input "02:30 pm"
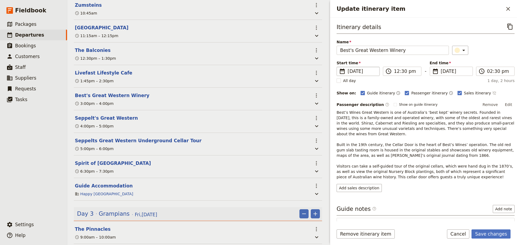
click at [492, 93] on icon "Time not shown on sales itinerary" at bounding box center [494, 93] width 4 height 4
click at [493, 235] on button "Save changes" at bounding box center [491, 234] width 39 height 9
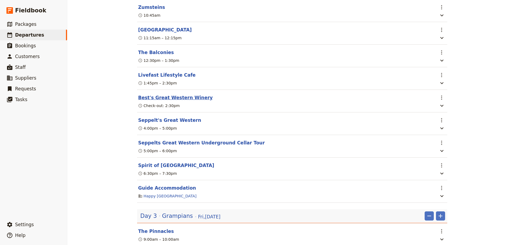
click at [157, 101] on button "Best's Great Western Winery" at bounding box center [175, 98] width 75 height 6
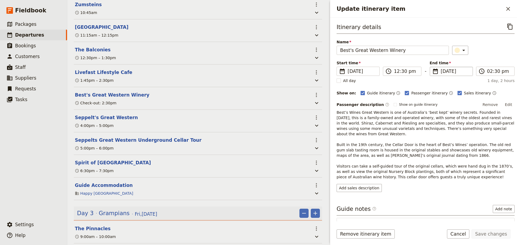
click at [447, 70] on span "[DATE]" at bounding box center [455, 71] width 29 height 6
click at [432, 67] on input "16/10/2025" at bounding box center [432, 67] width 0 height 0
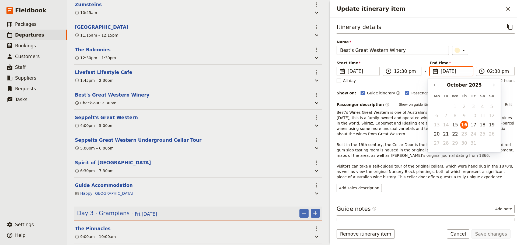
scroll to position [0, 0]
click at [454, 124] on button "15" at bounding box center [455, 125] width 8 height 8
type input "[DATE]"
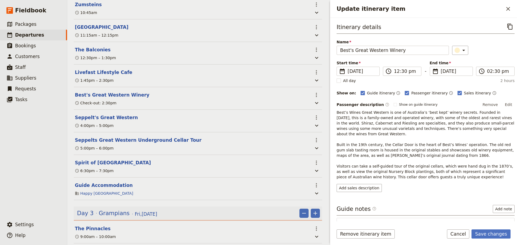
click at [487, 53] on div "​" at bounding box center [483, 50] width 62 height 9
drag, startPoint x: 495, startPoint y: 236, endPoint x: 490, endPoint y: 232, distance: 6.3
click at [494, 236] on button "Save changes" at bounding box center [491, 234] width 39 height 9
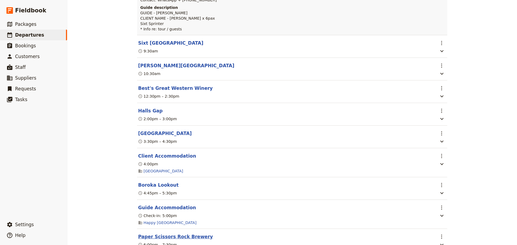
scroll to position [50, 0]
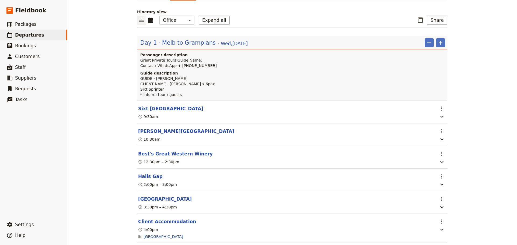
click at [167, 159] on section "Best's Great Western Winery ​ 12:30pm – 2:30pm" at bounding box center [292, 157] width 310 height 23
click at [151, 156] on button "Best's Great Western Winery" at bounding box center [175, 154] width 75 height 6
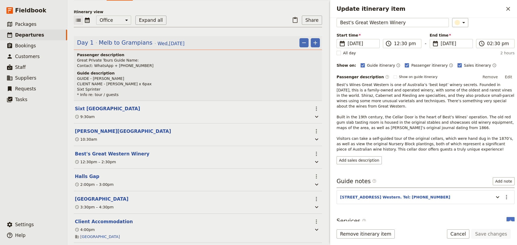
scroll to position [29, 0]
click at [494, 193] on icon "Update itinerary item" at bounding box center [497, 196] width 6 height 6
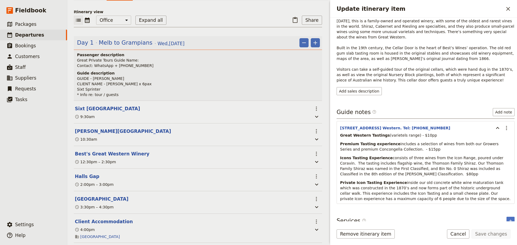
scroll to position [98, 0]
click at [97, 133] on button "[PERSON_NAME][GEOGRAPHIC_DATA]" at bounding box center [123, 131] width 96 height 6
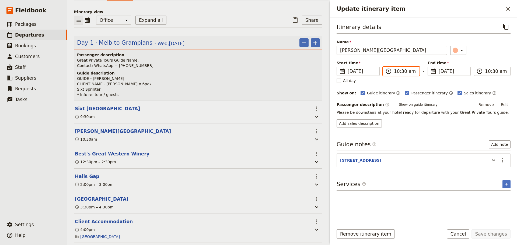
click at [403, 69] on input "10:30 am" at bounding box center [405, 71] width 22 height 6
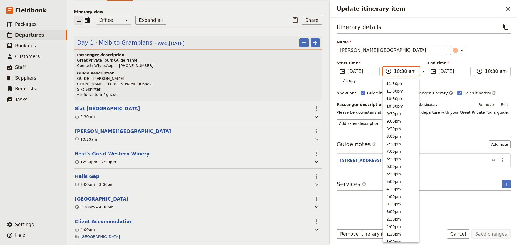
scroll to position [197, 0]
click at [392, 90] on button "10:00am" at bounding box center [401, 90] width 36 height 8
type input "10:00 am"
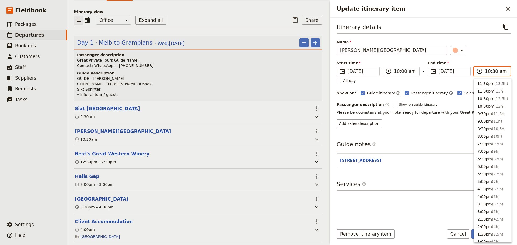
click at [486, 73] on input "10:30 am" at bounding box center [496, 71] width 22 height 6
click at [486, 92] on button "10:00am" at bounding box center [492, 90] width 37 height 8
type input "10:00 am"
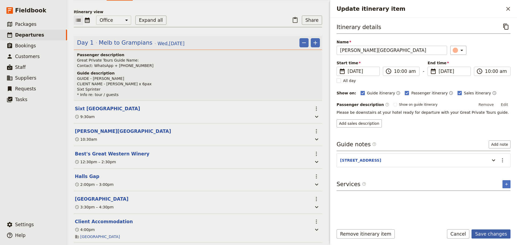
click at [493, 236] on button "Save changes" at bounding box center [491, 234] width 39 height 9
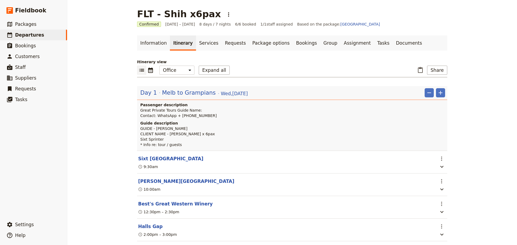
click at [169, 158] on button "Sixt [GEOGRAPHIC_DATA]" at bounding box center [170, 159] width 65 height 6
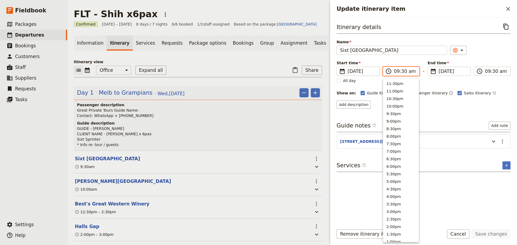
click at [406, 74] on input "09:30 am" at bounding box center [405, 71] width 22 height 6
click at [396, 105] on button "9:00am" at bounding box center [401, 106] width 36 height 8
type input "09:00 am"
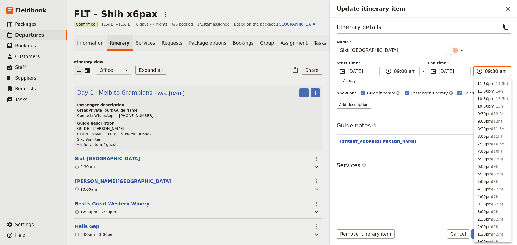
click at [501, 71] on input "09:30 am" at bounding box center [496, 71] width 22 height 6
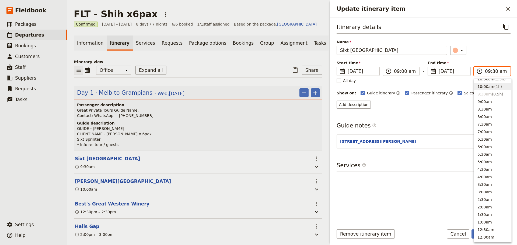
scroll to position [197, 0]
click at [495, 54] on div "​" at bounding box center [480, 50] width 61 height 9
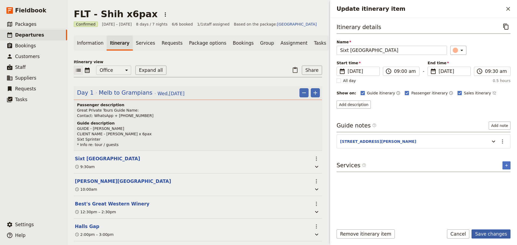
click at [496, 232] on button "Save changes" at bounding box center [491, 234] width 39 height 9
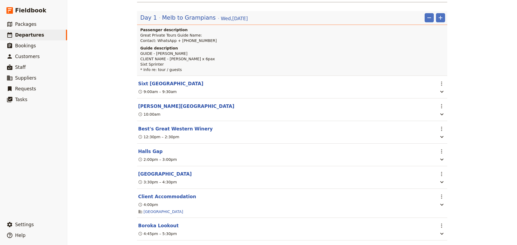
scroll to position [81, 0]
